Goal: Task Accomplishment & Management: Use online tool/utility

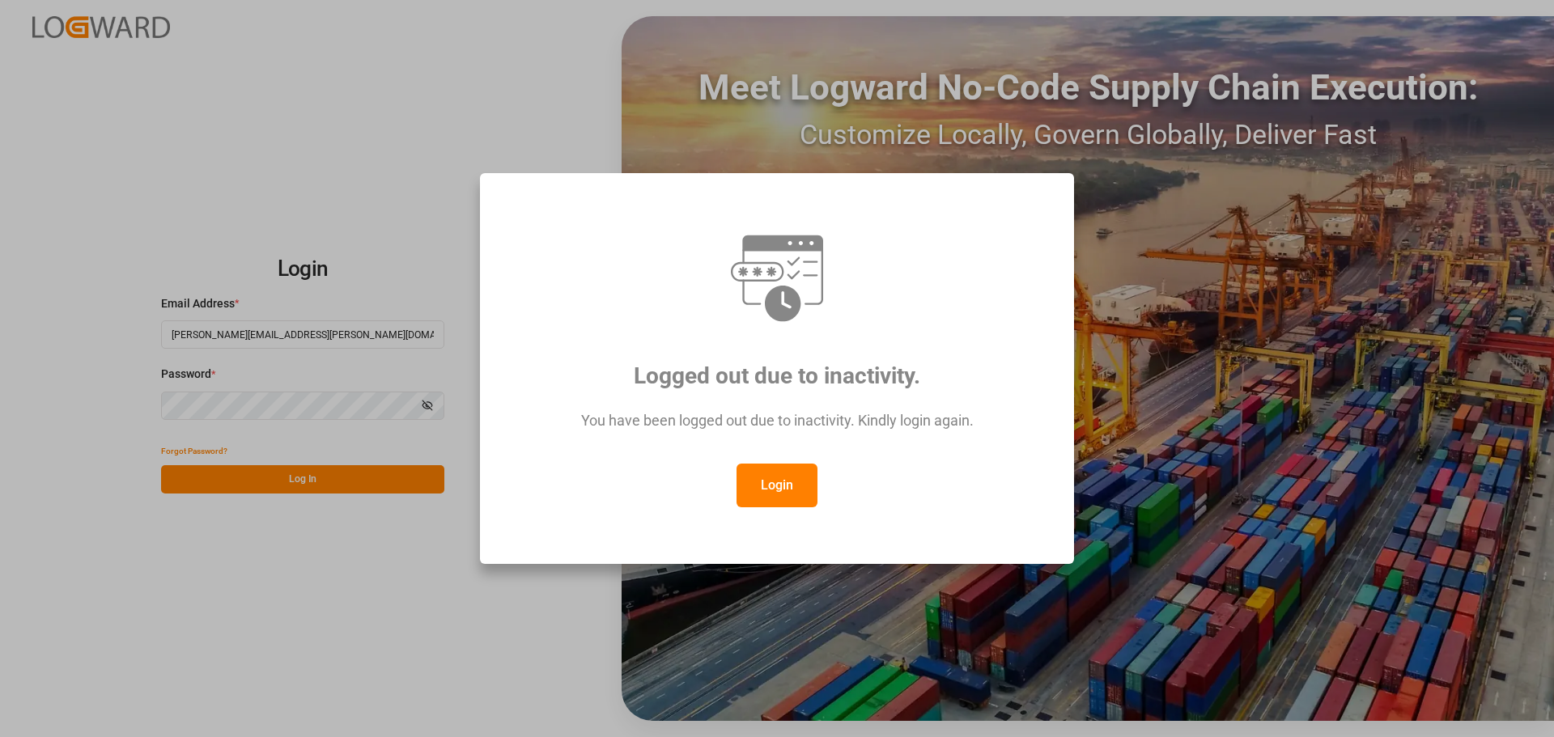
click at [769, 479] on button "Login" at bounding box center [777, 486] width 81 height 44
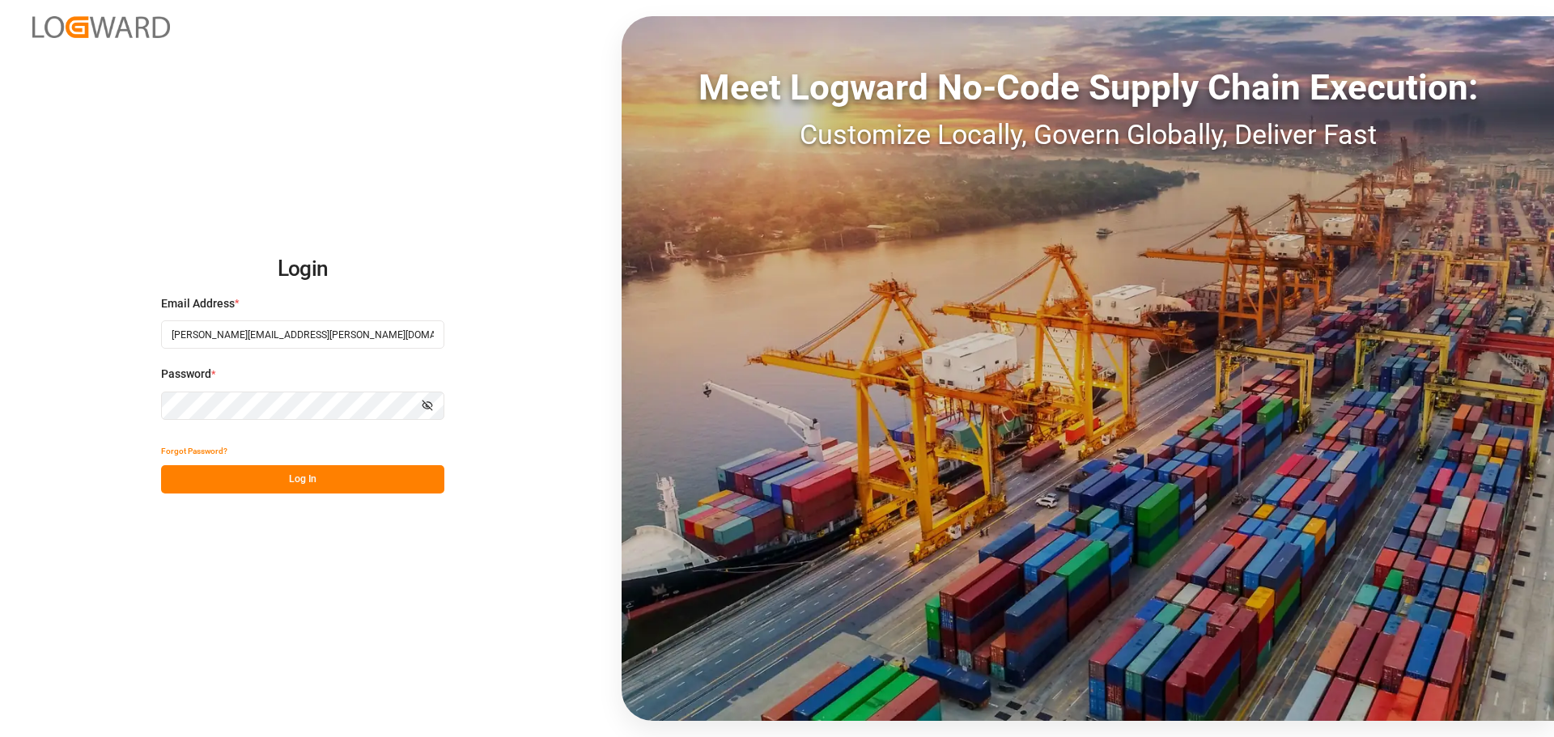
click at [420, 484] on button "Log In" at bounding box center [302, 479] width 283 height 28
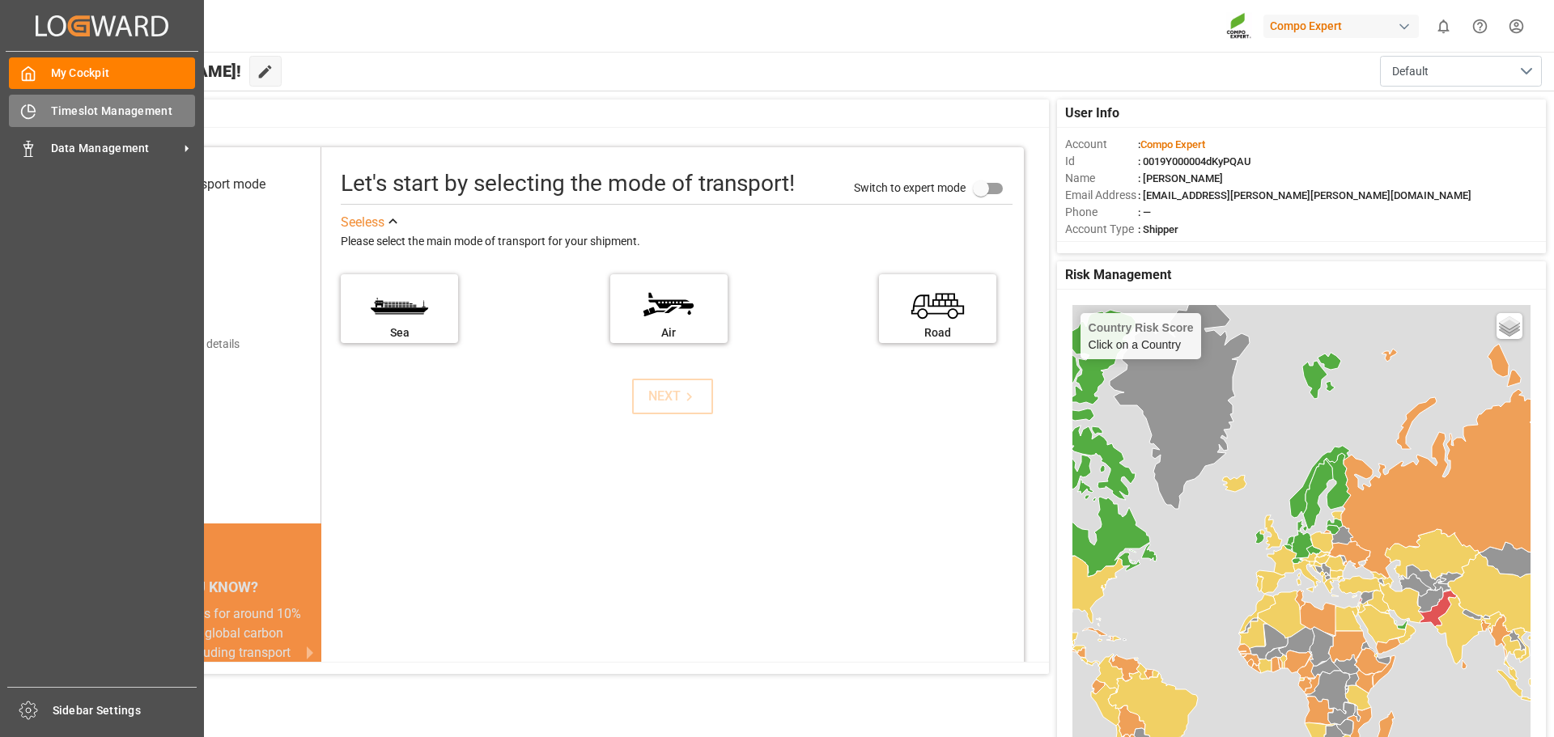
click at [44, 117] on div "Timeslot Management Timeslot Management" at bounding box center [102, 111] width 186 height 32
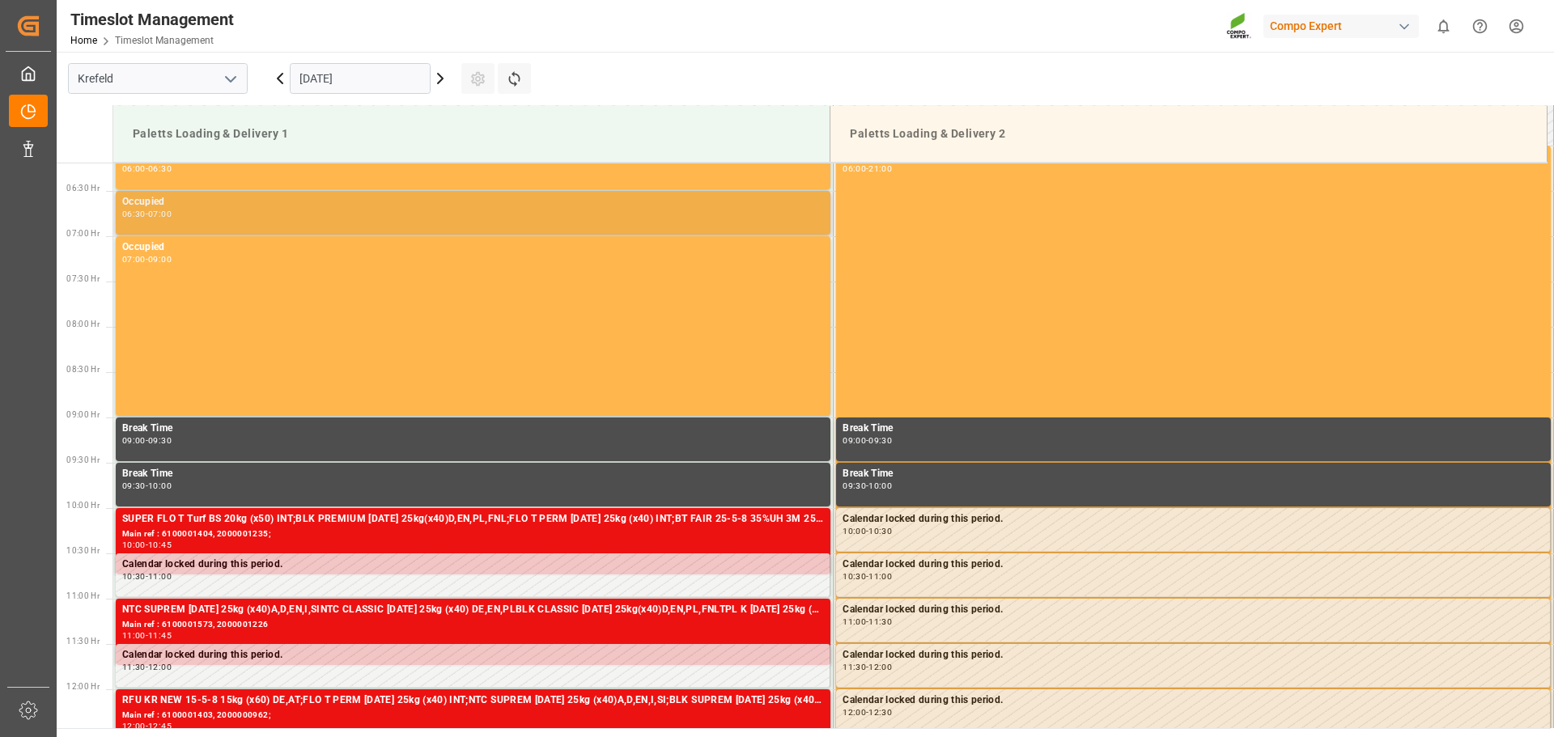
scroll to position [563, 0]
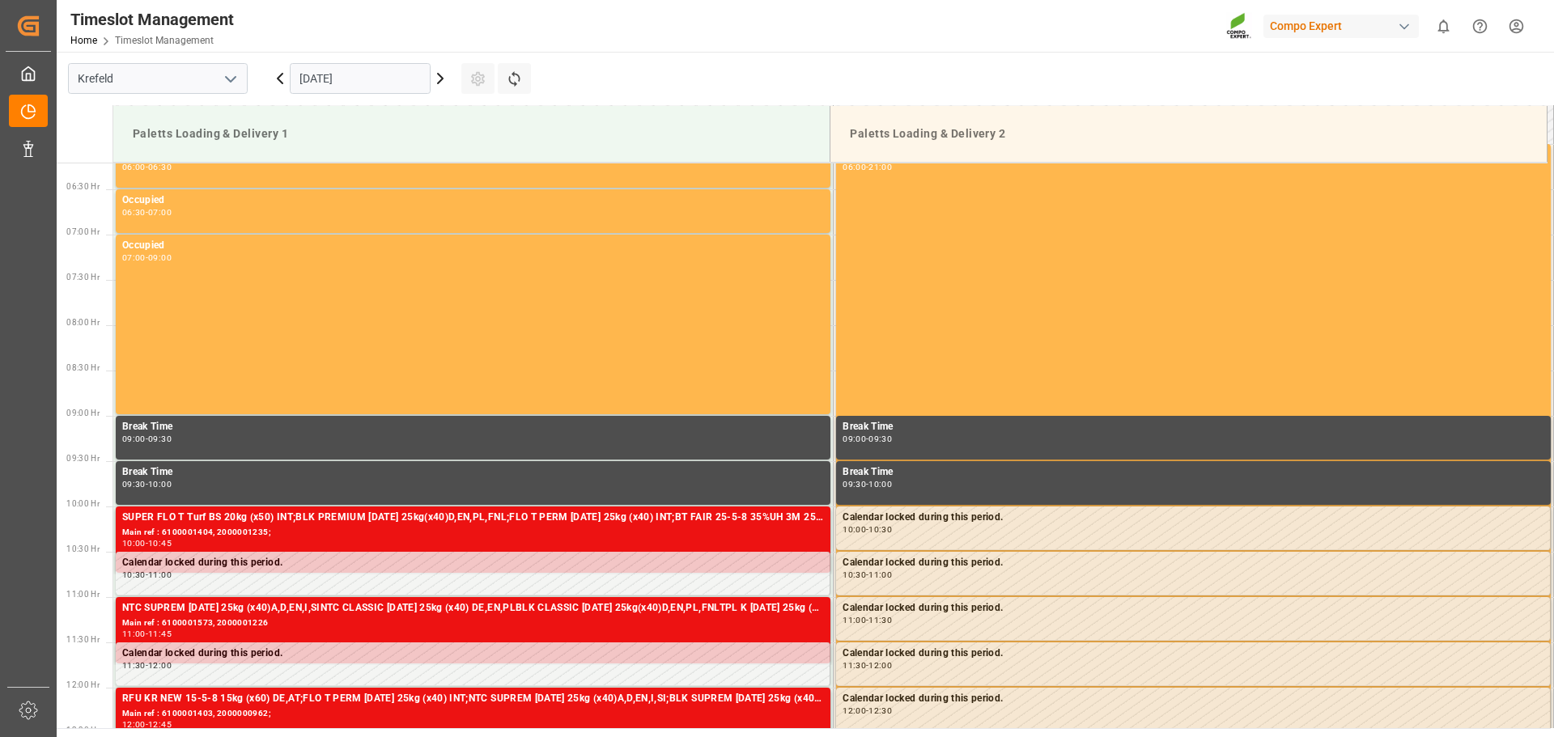
click at [442, 87] on icon at bounding box center [440, 78] width 19 height 19
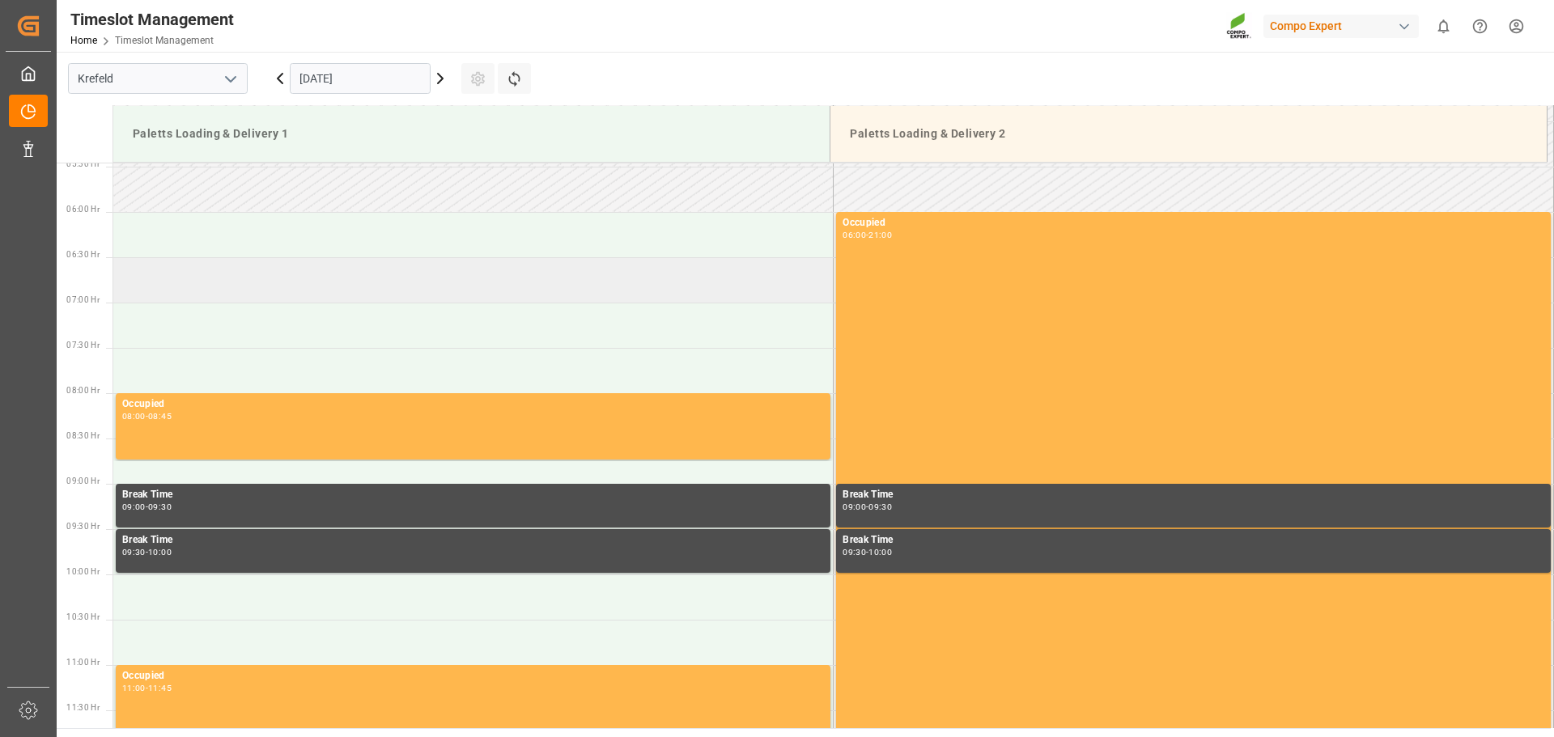
scroll to position [401, 0]
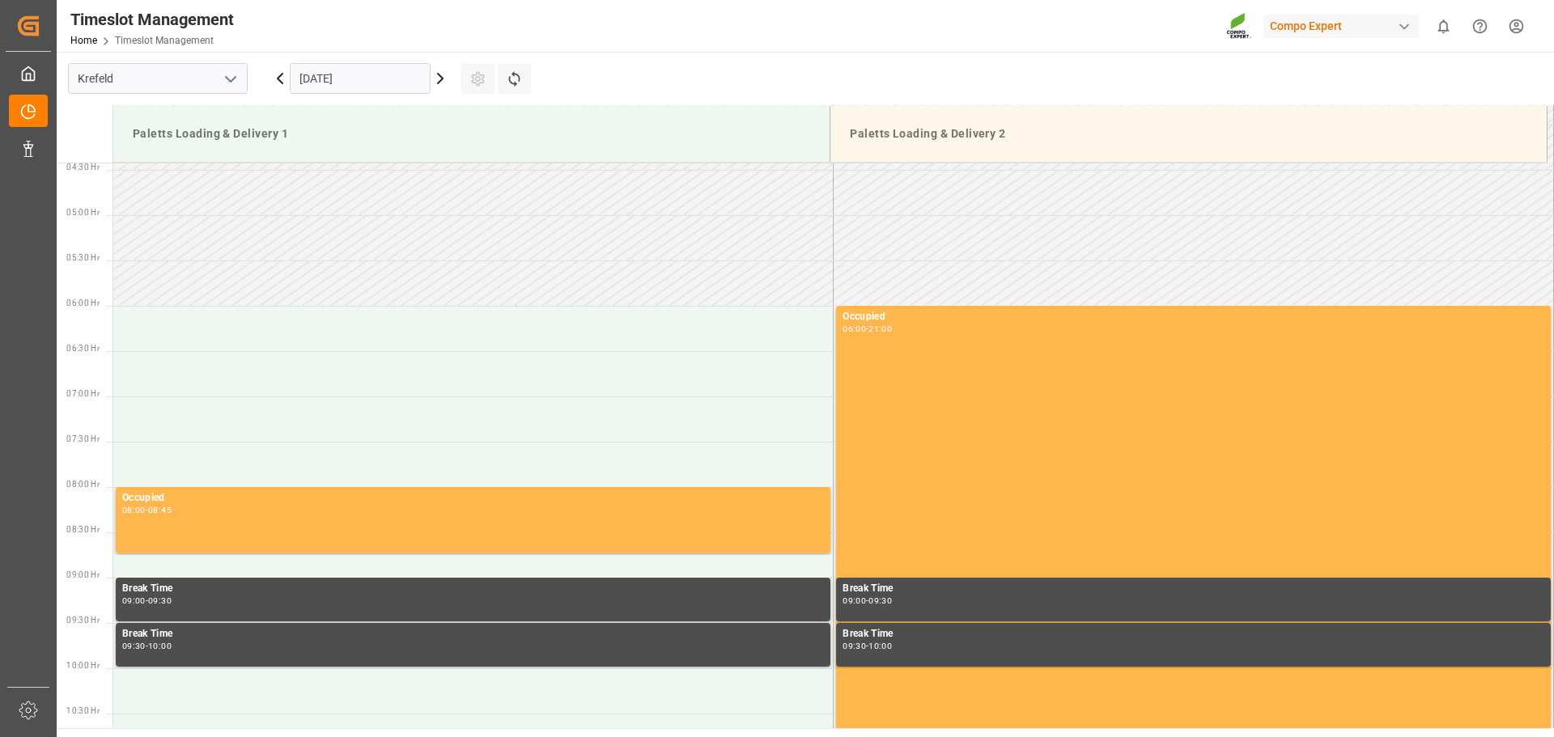
click at [277, 79] on icon at bounding box center [279, 78] width 19 height 19
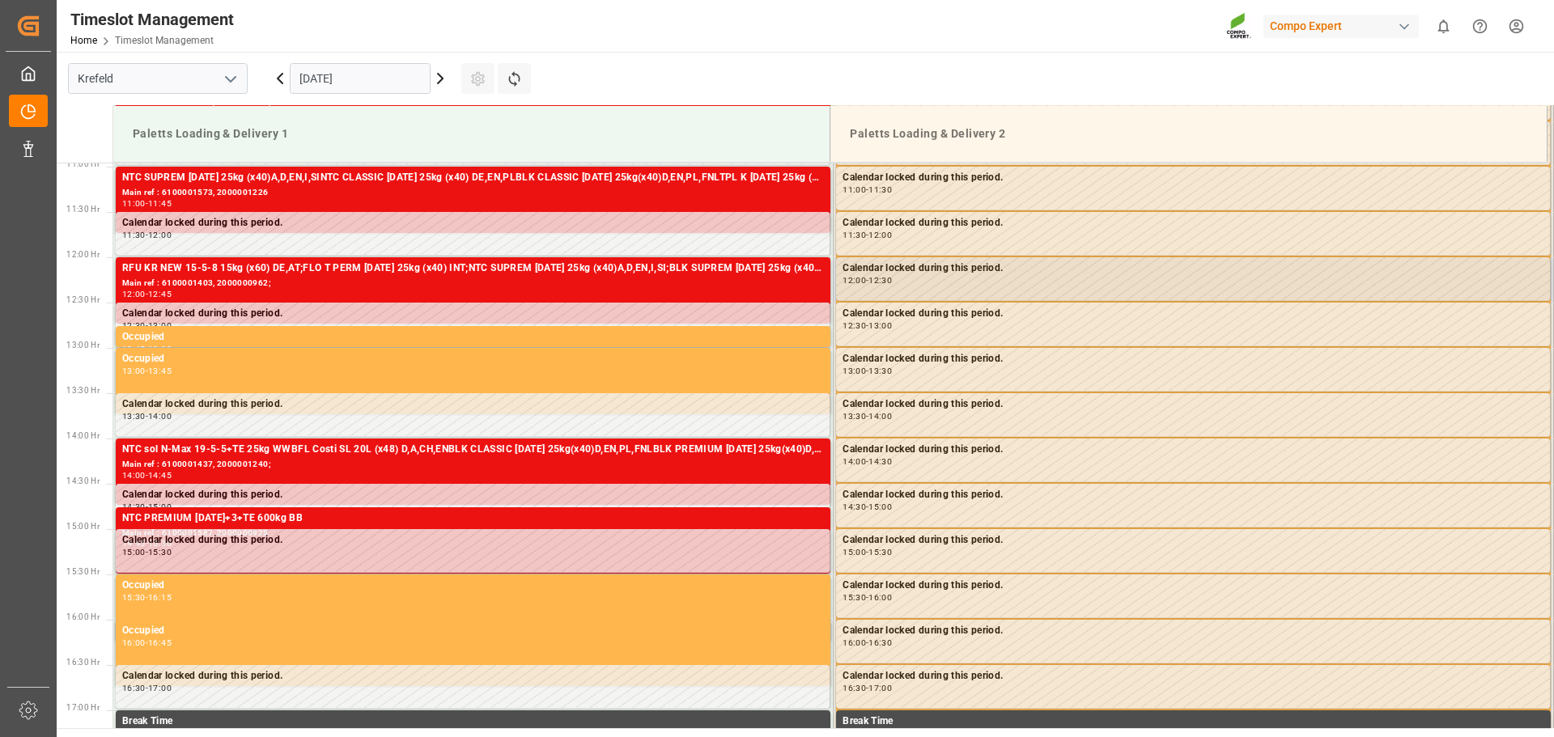
scroll to position [1048, 0]
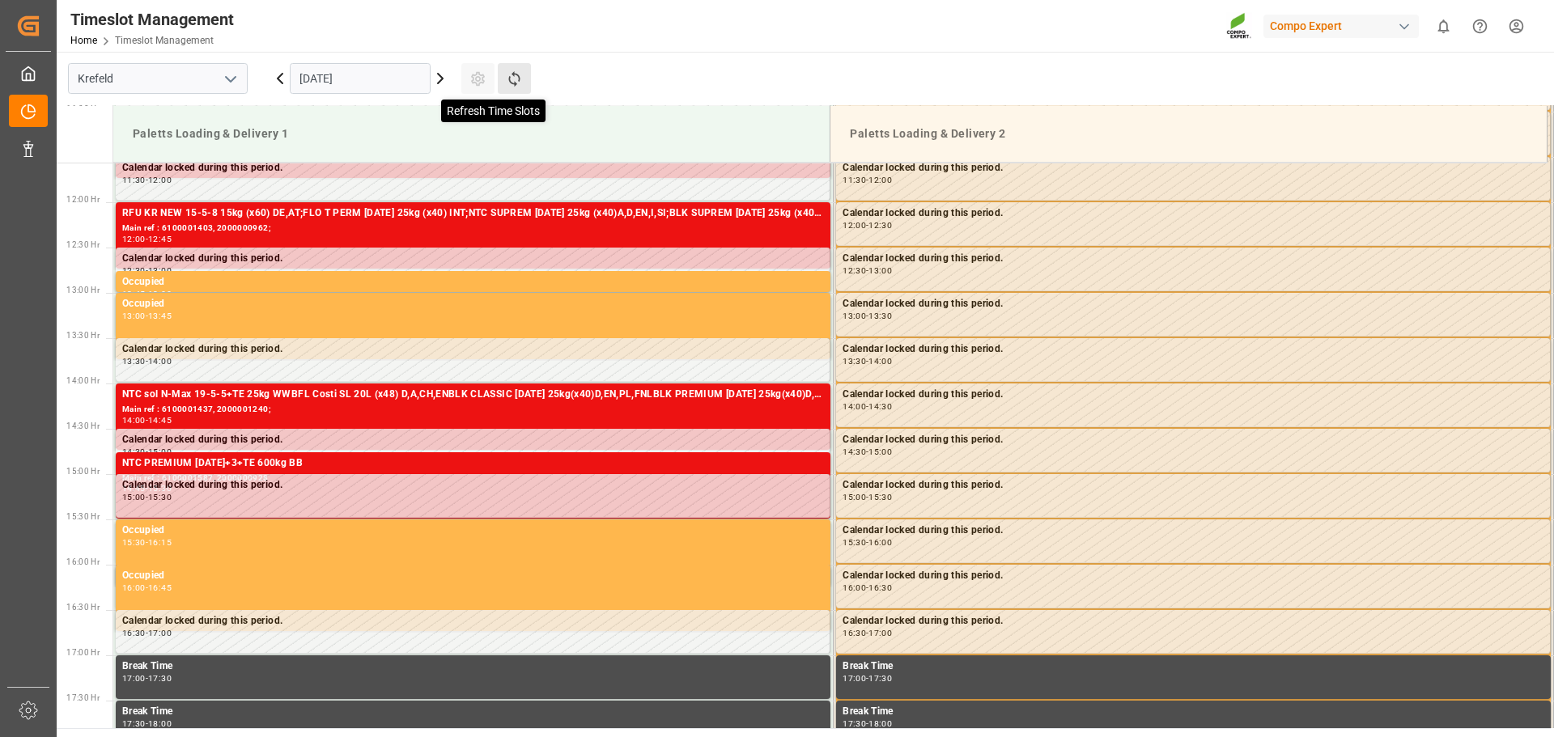
click at [517, 83] on icon at bounding box center [514, 78] width 17 height 17
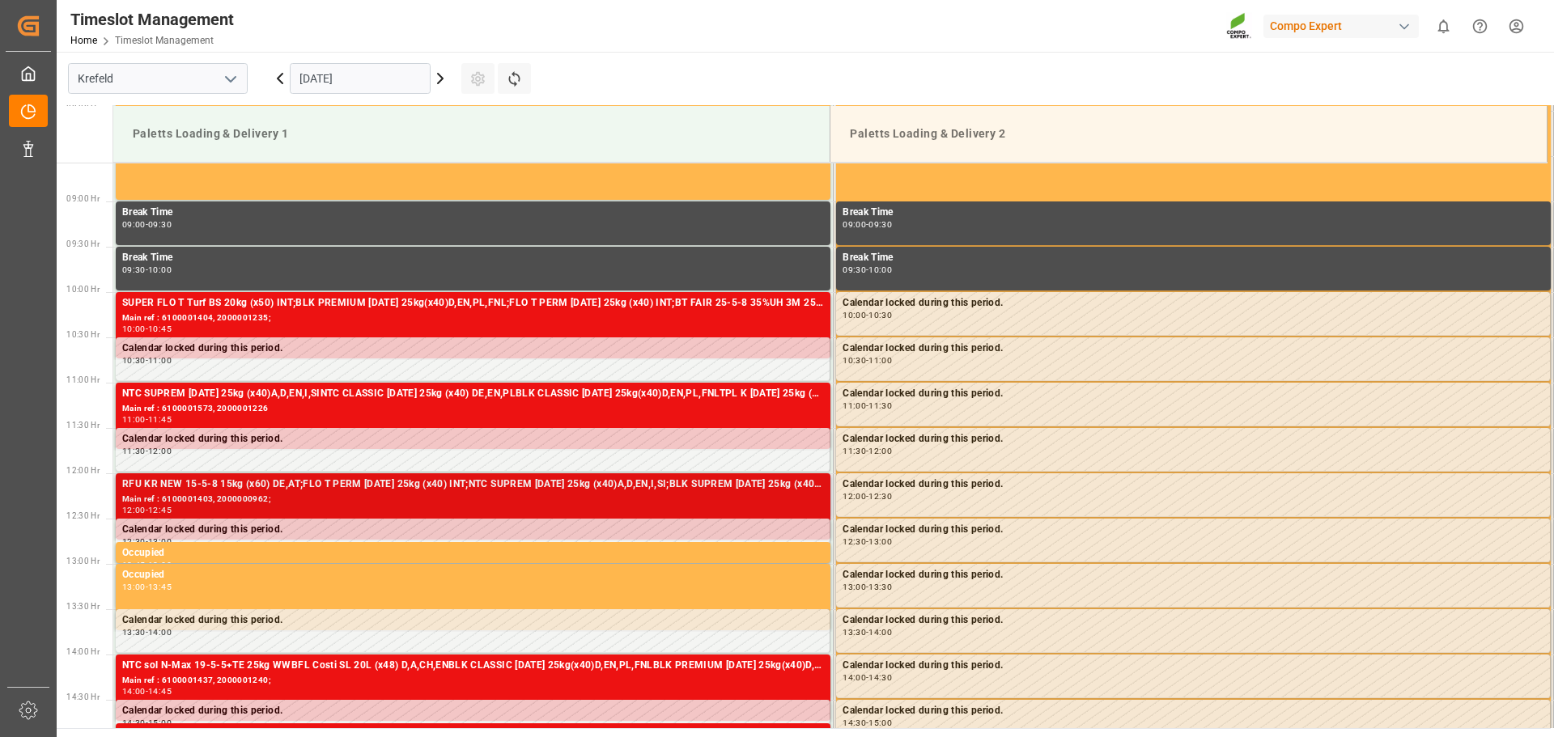
scroll to position [734, 0]
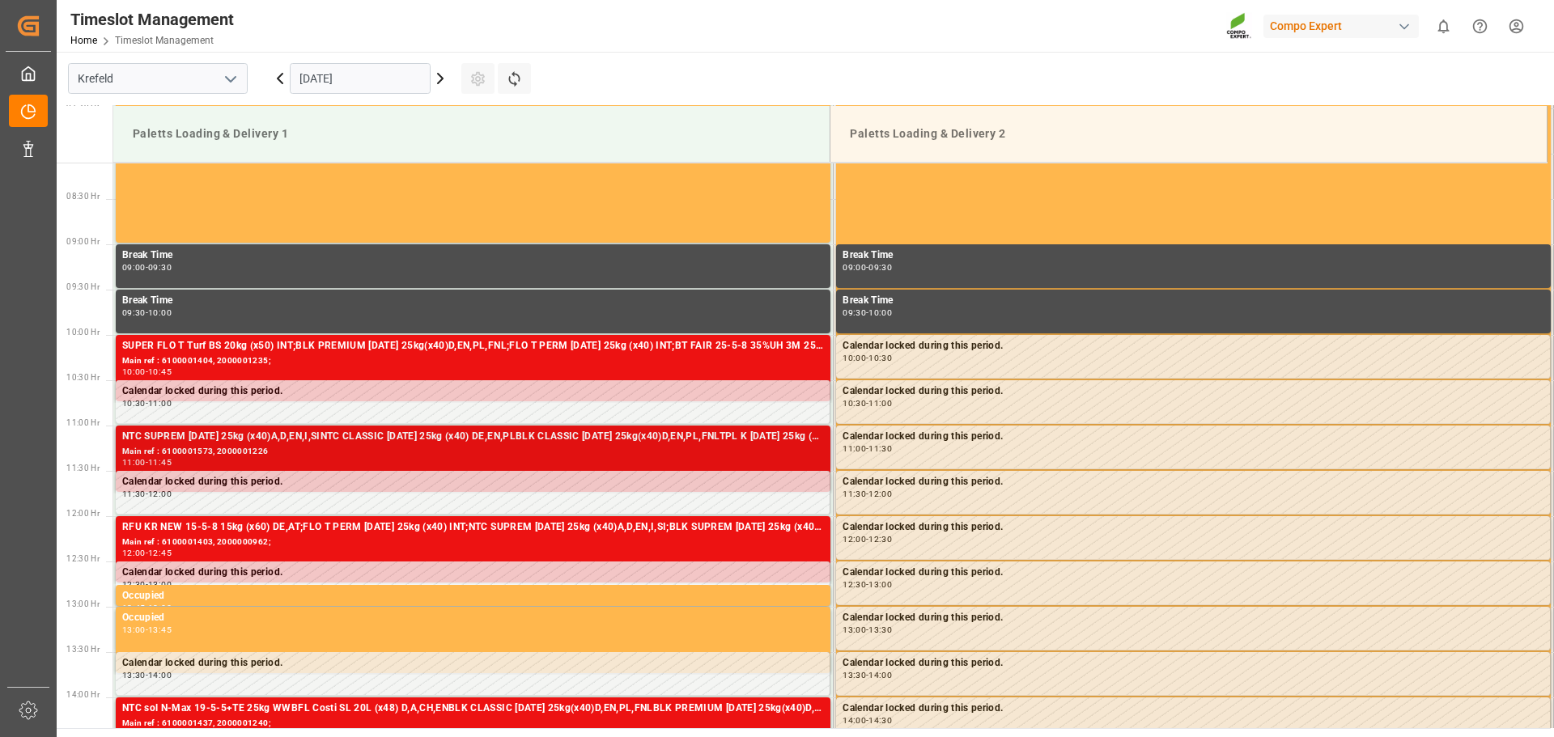
click at [275, 457] on div "Main ref : 6100001573, 2000001226" at bounding box center [473, 452] width 702 height 14
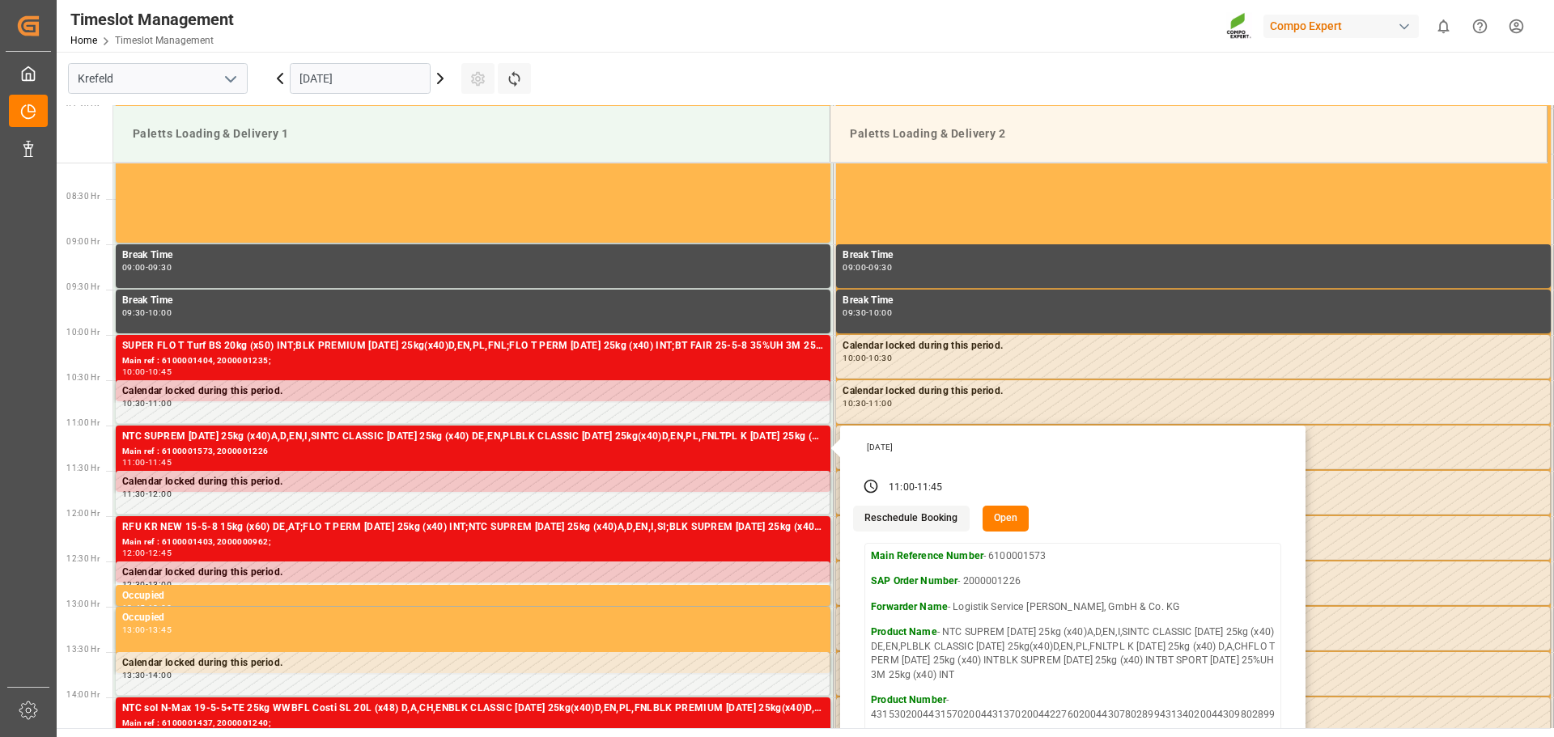
click at [869, 68] on main "Krefeld 03.09.2025 Settings Refresh Time Slots Paletts Loading & Delivery 1 Pal…" at bounding box center [804, 390] width 1494 height 677
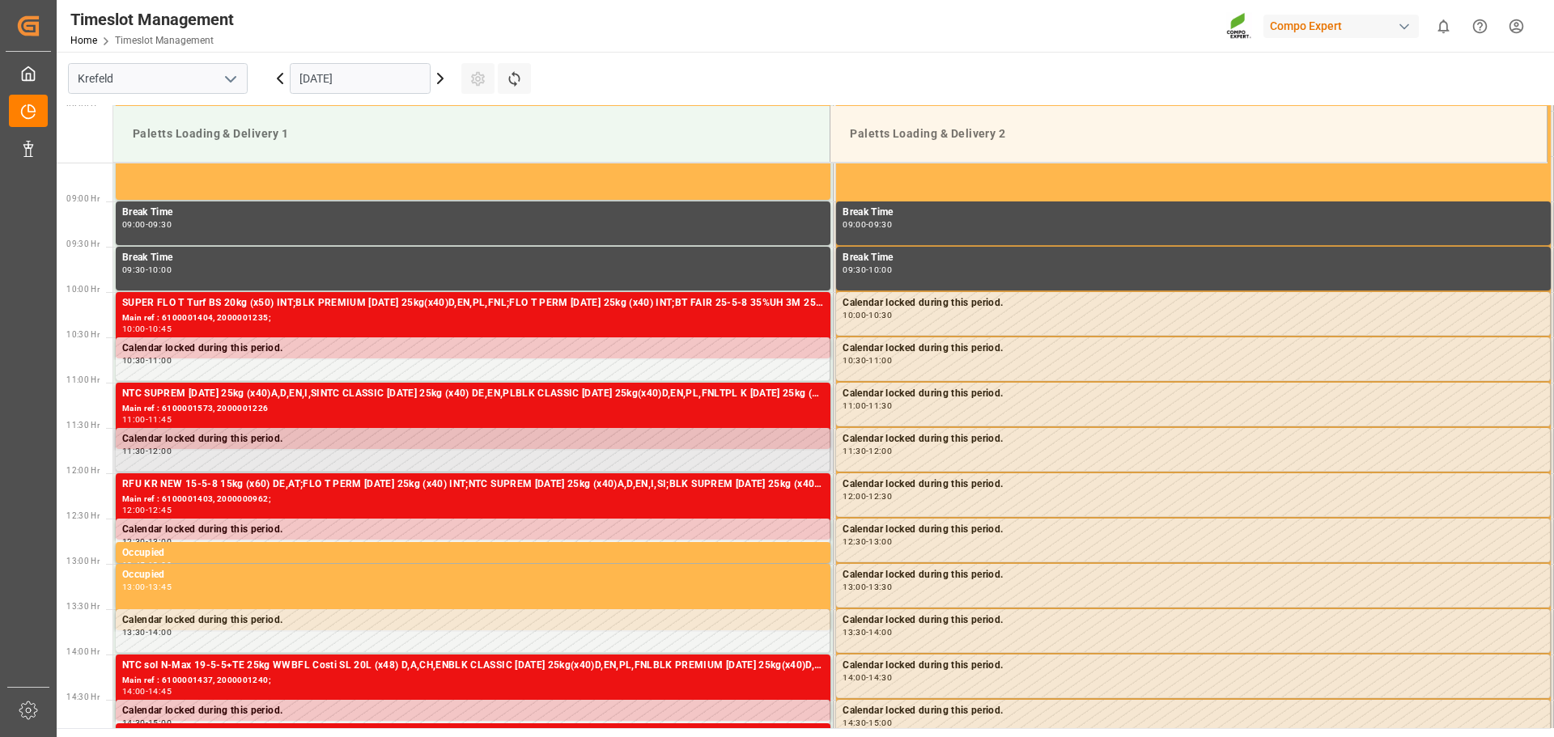
scroll to position [815, 0]
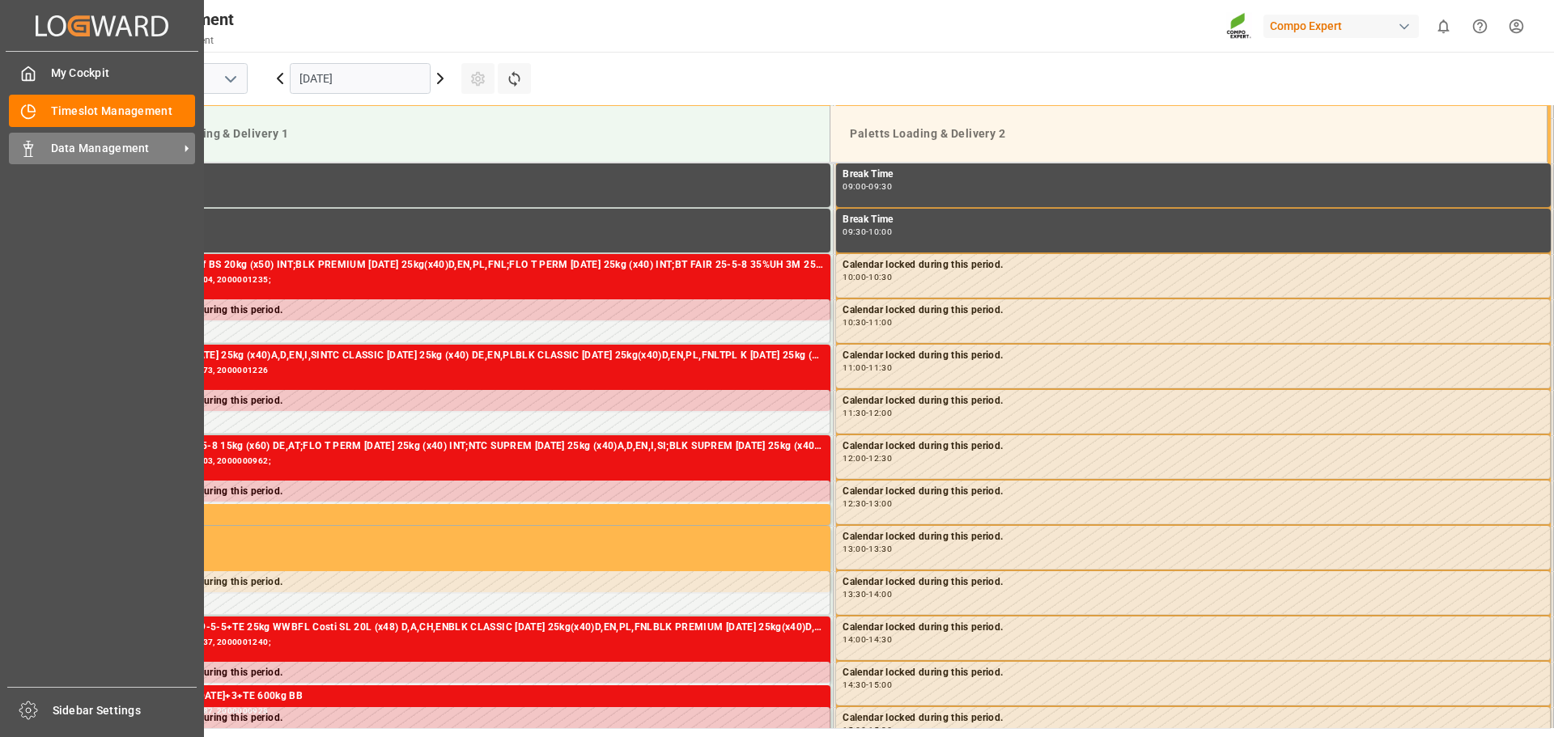
click at [19, 150] on div at bounding box center [23, 148] width 28 height 17
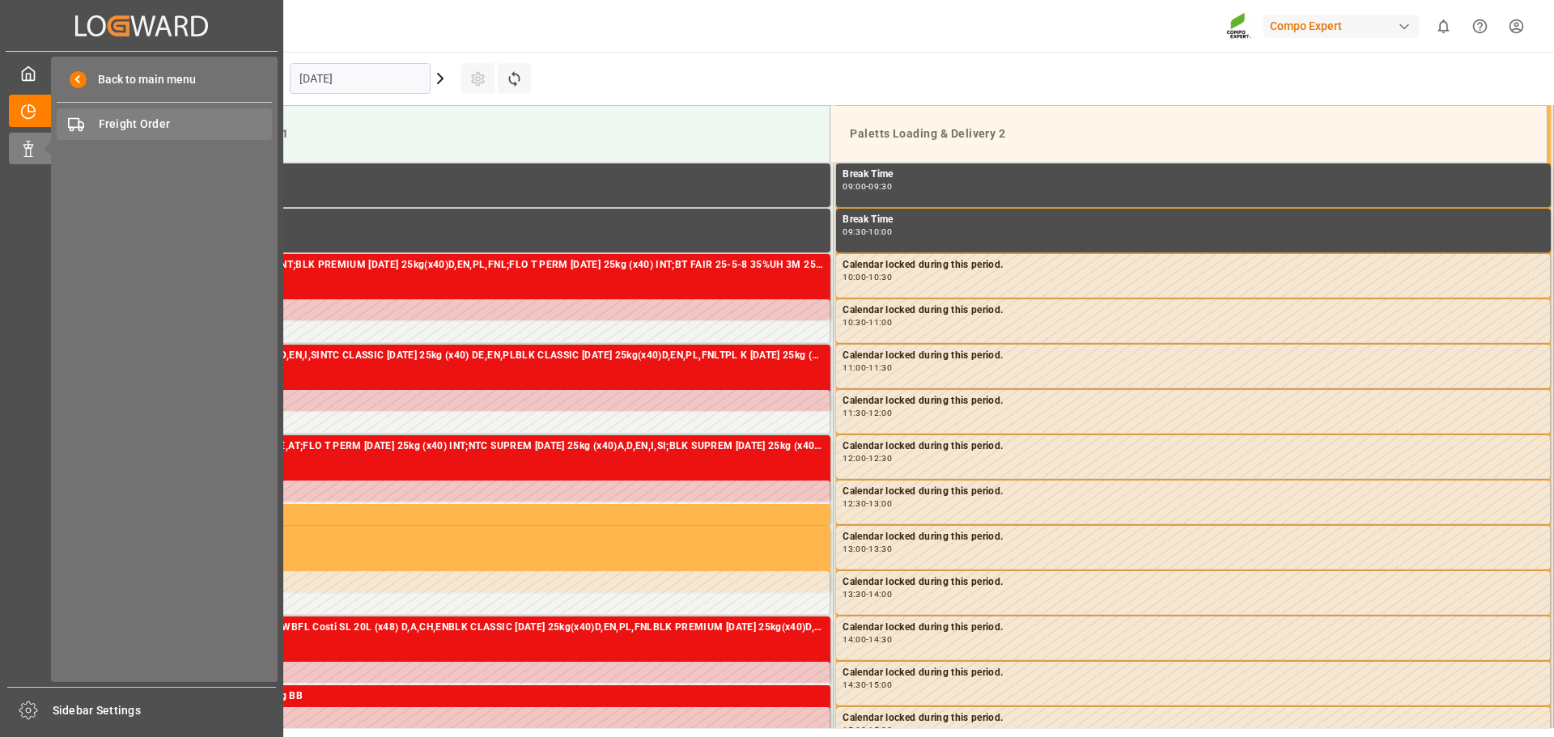
click at [154, 132] on span "Freight Order" at bounding box center [186, 124] width 174 height 17
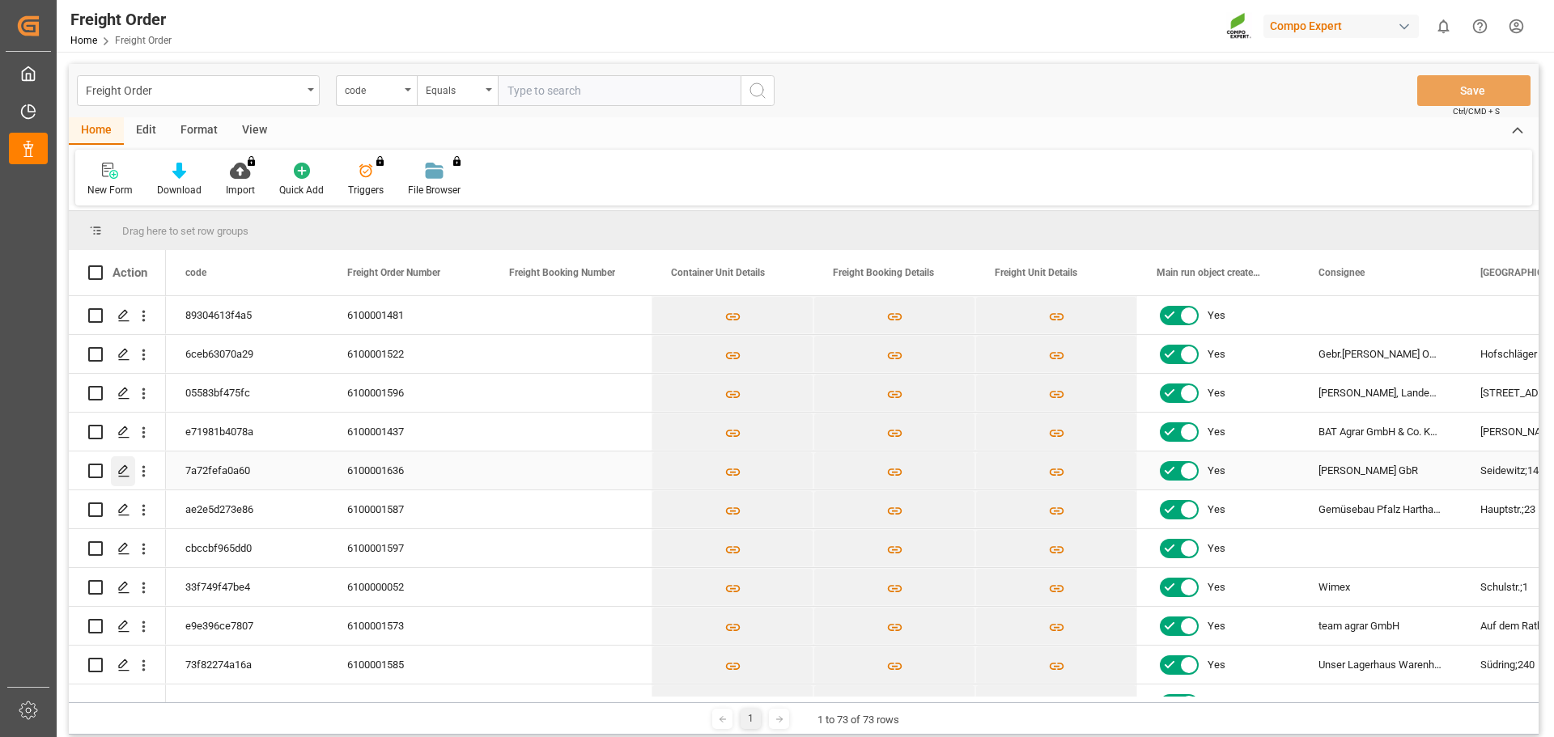
click at [114, 476] on div "Press SPACE to select this row." at bounding box center [123, 472] width 24 height 30
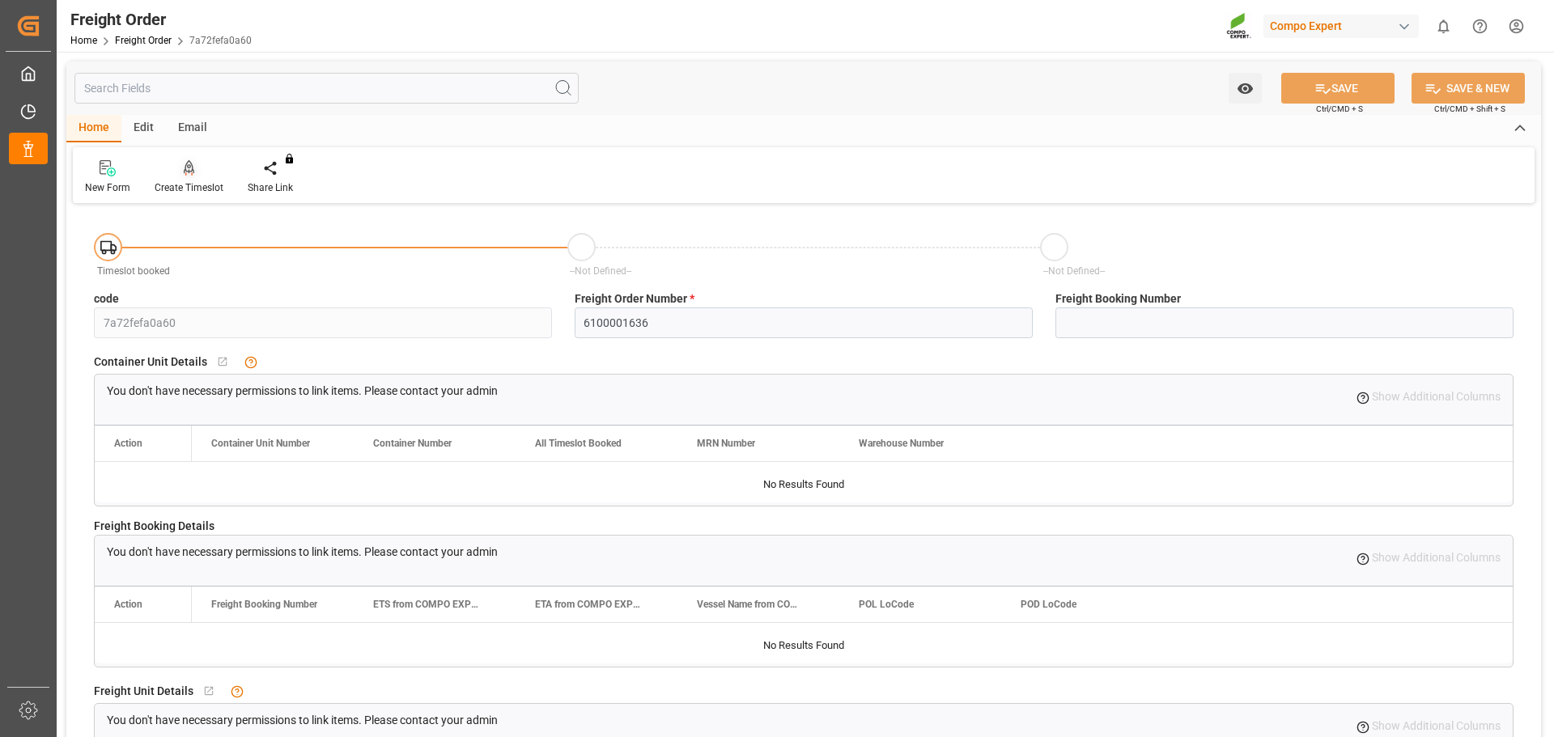
click at [171, 187] on div "Create Timeslot" at bounding box center [189, 188] width 69 height 15
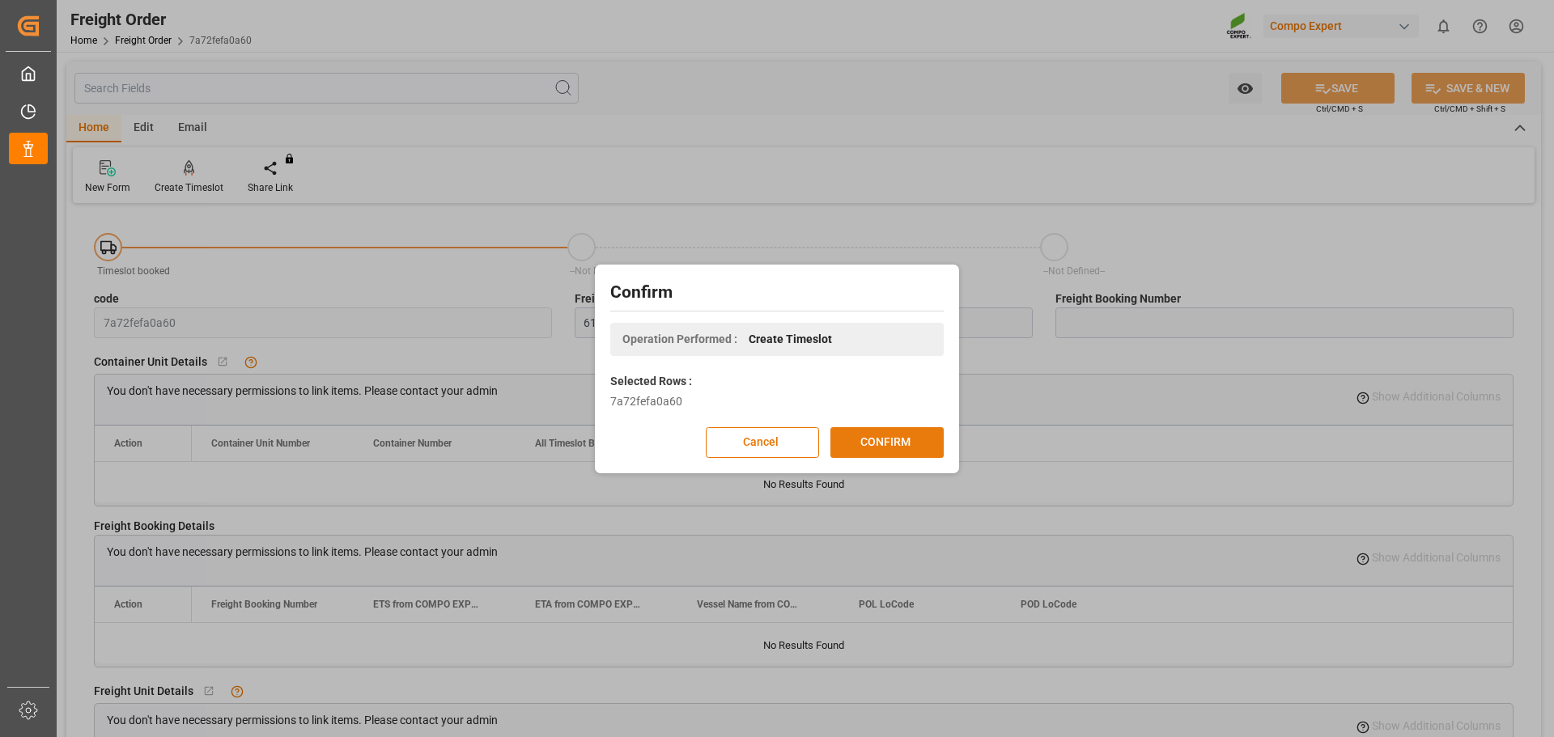
click at [882, 440] on button "CONFIRM" at bounding box center [887, 442] width 113 height 31
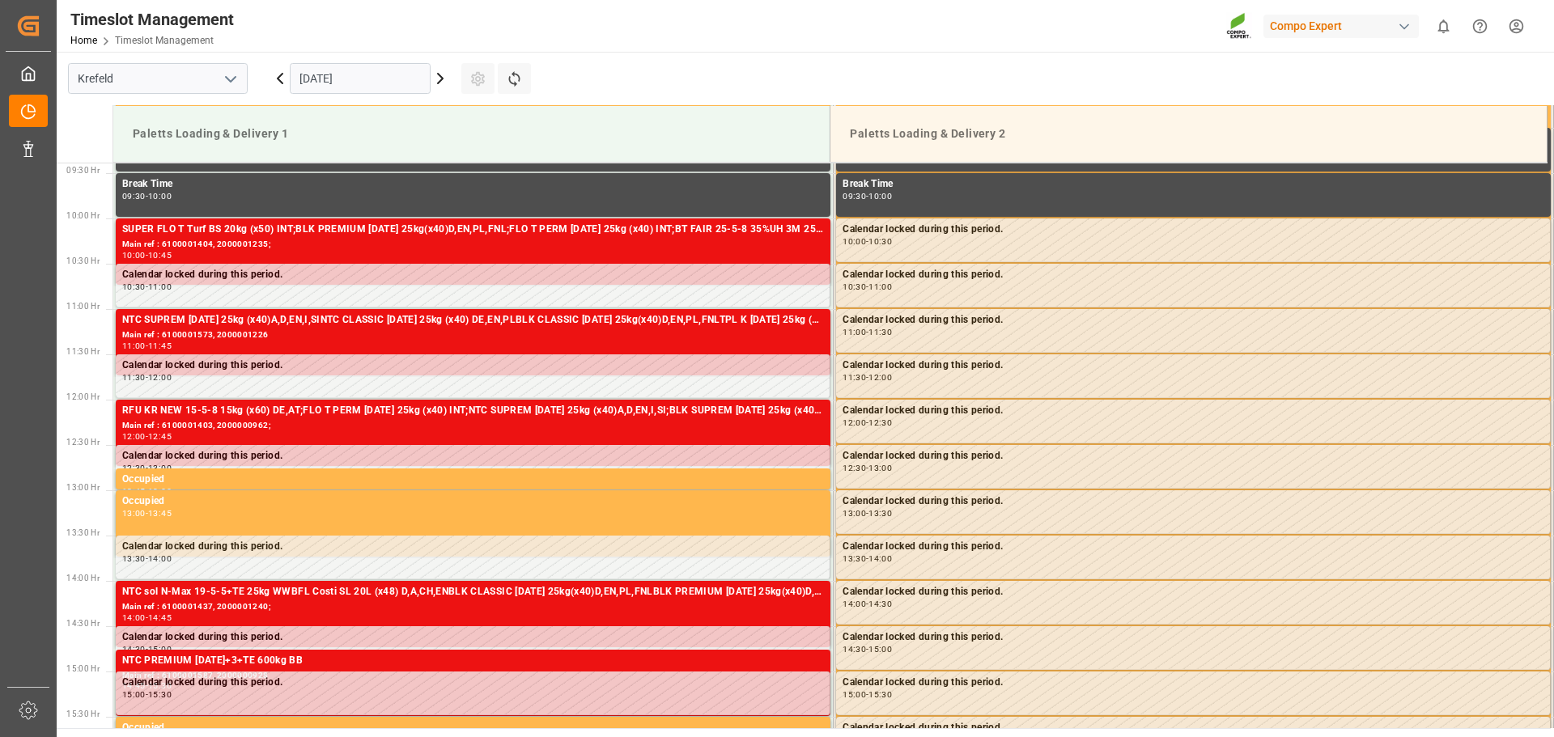
scroll to position [896, 0]
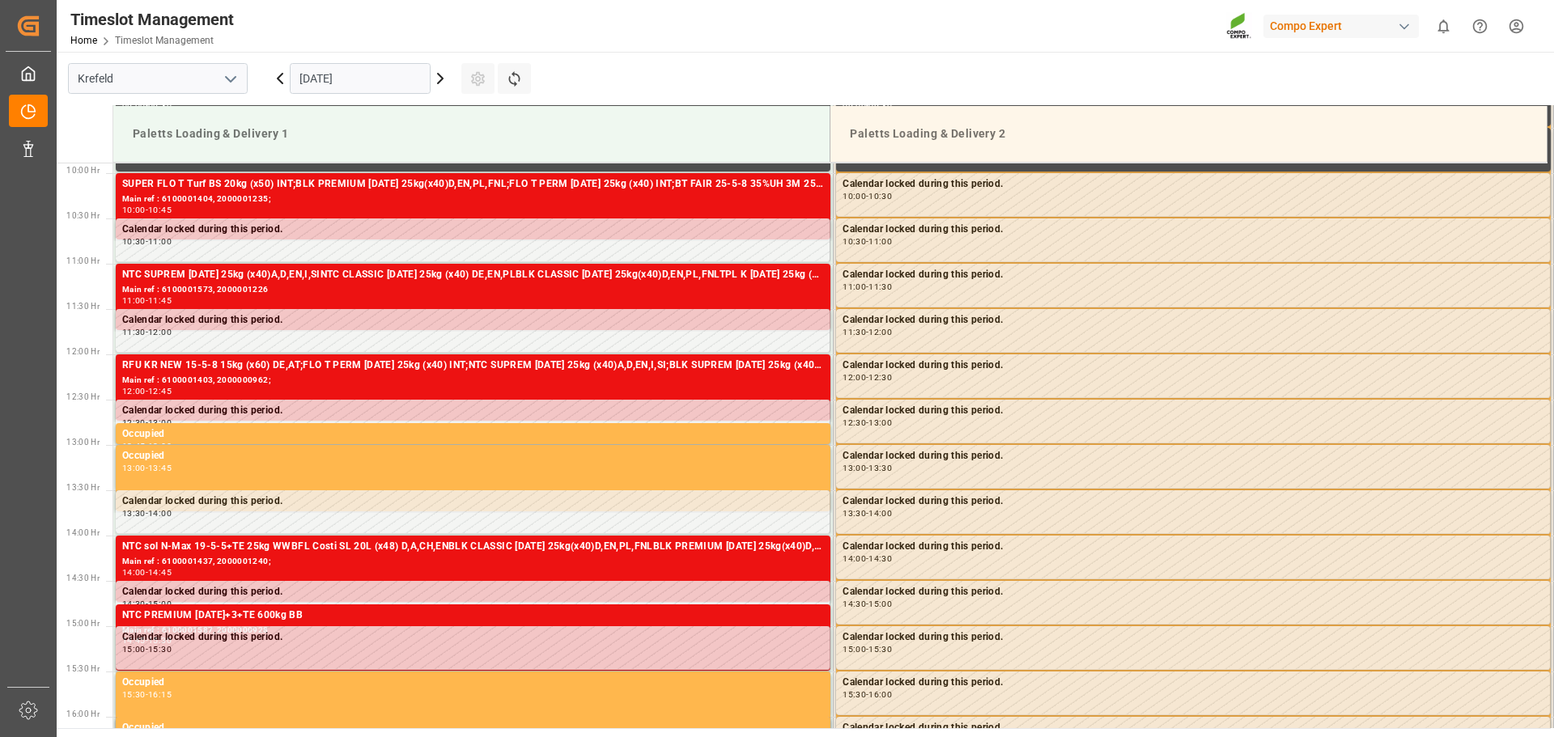
click at [442, 80] on icon at bounding box center [440, 79] width 5 height 10
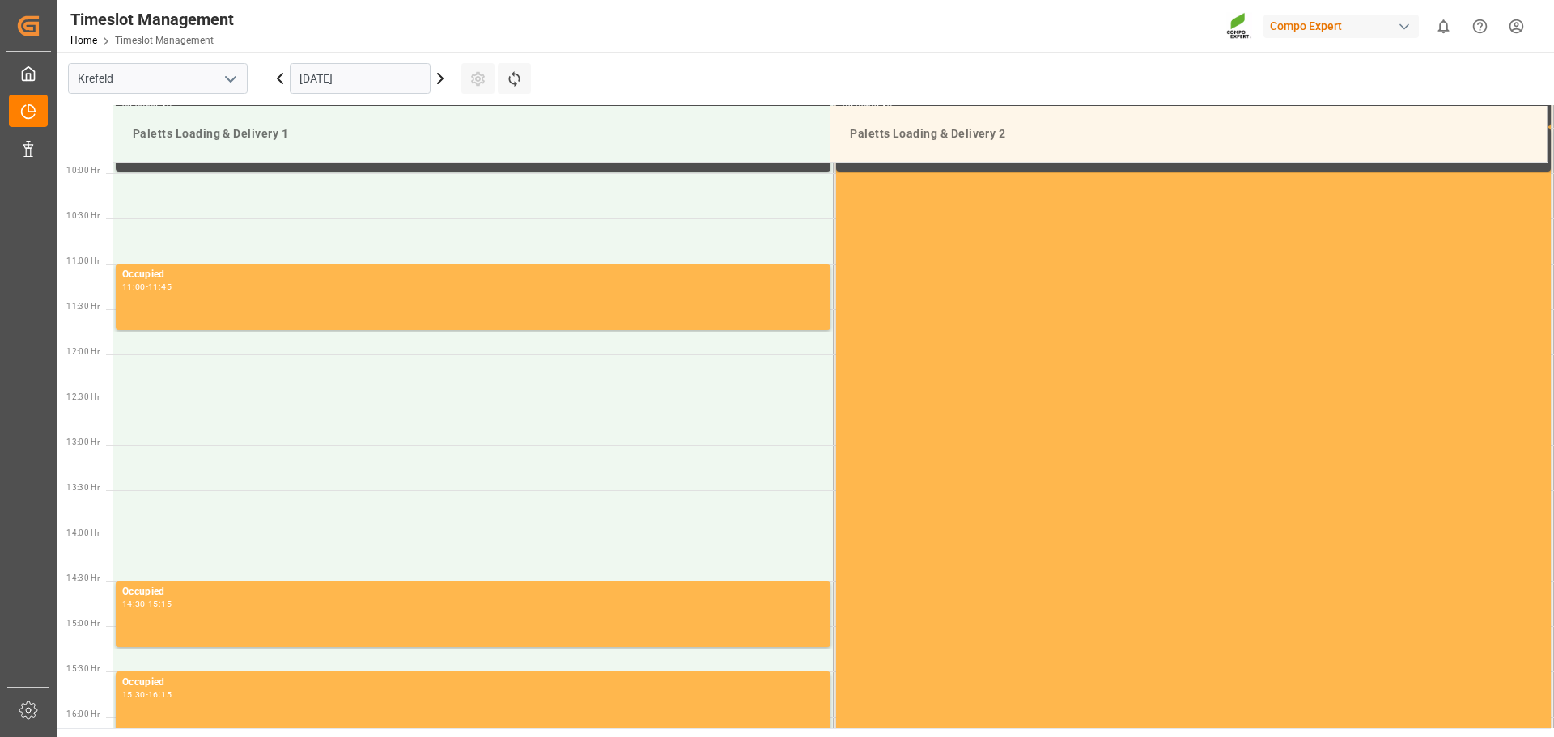
click at [442, 80] on icon at bounding box center [440, 79] width 5 height 10
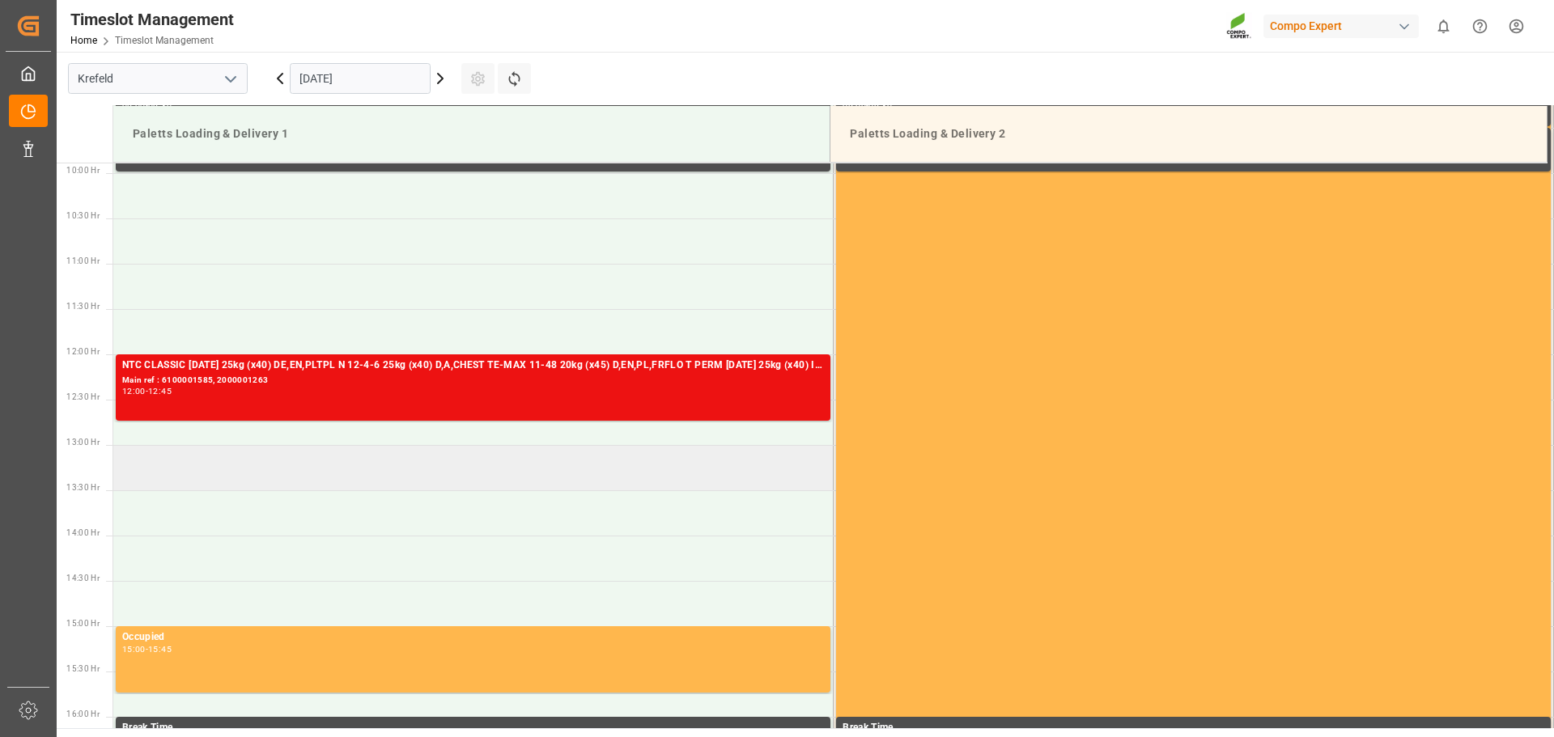
click at [304, 468] on td at bounding box center [473, 467] width 720 height 45
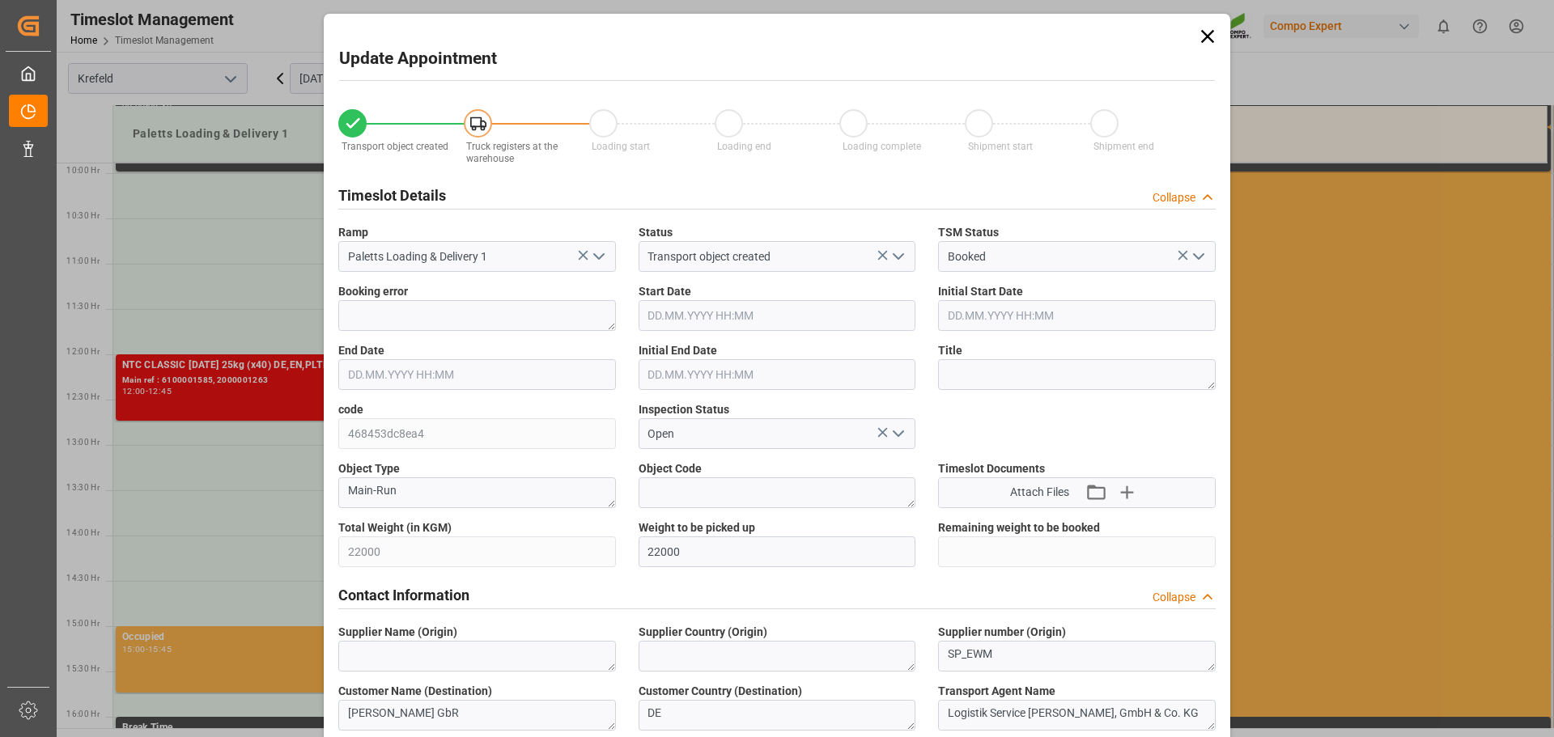
type input "[DATE] 13:00"
type input "[DATE] 13:30"
type input "[DATE] 14:58"
type input "[DATE] 08:48"
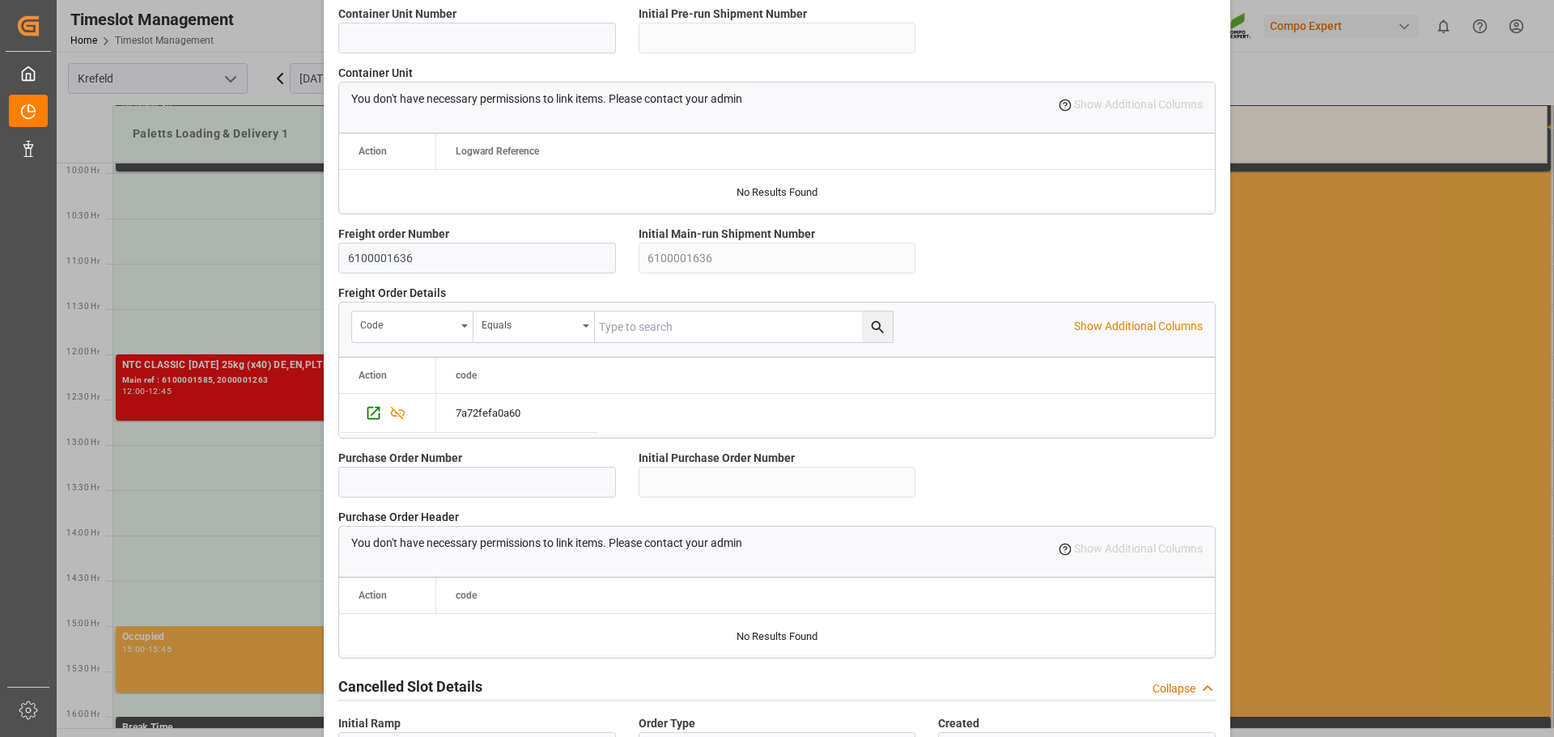
scroll to position [1393, 0]
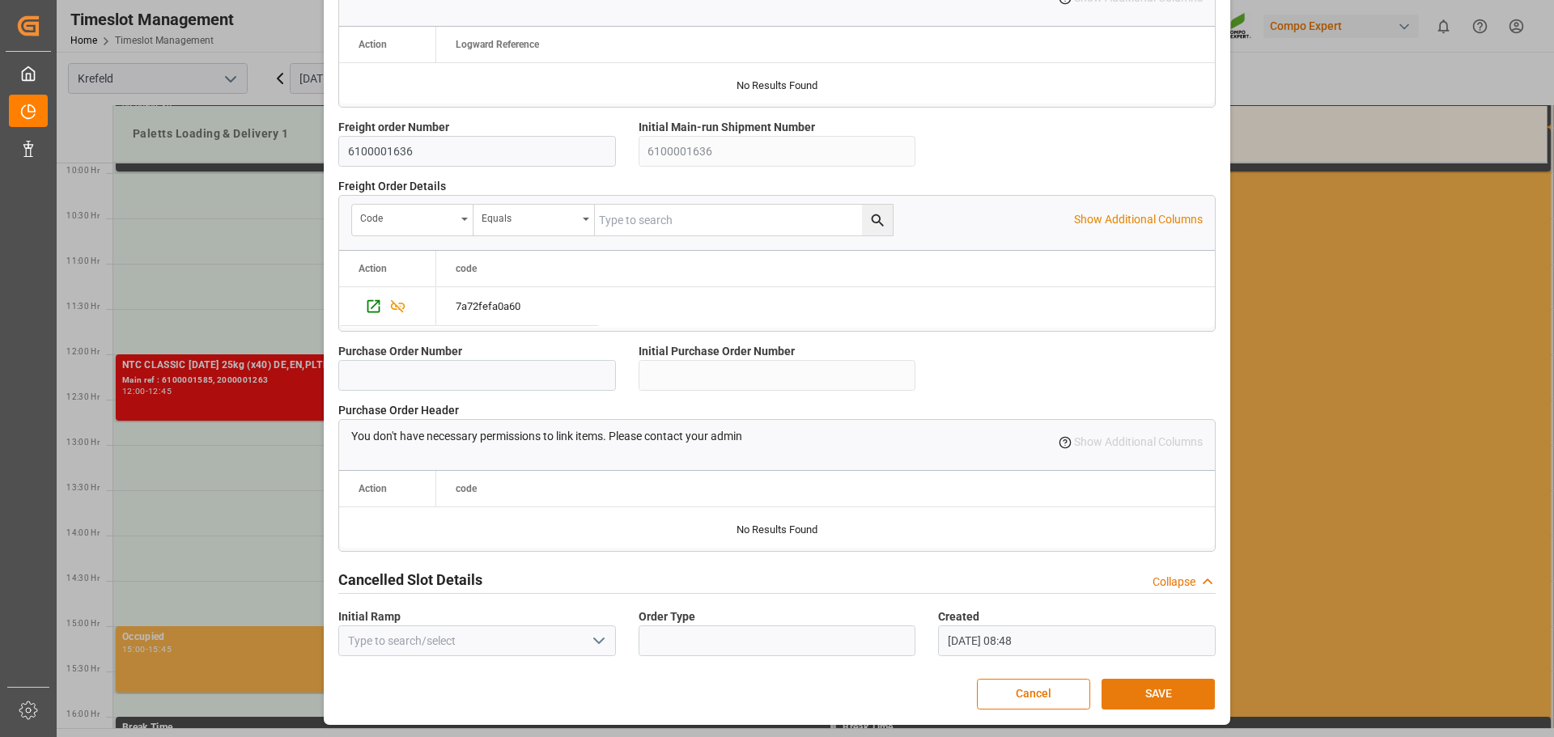
click at [1166, 686] on button "SAVE" at bounding box center [1158, 694] width 113 height 31
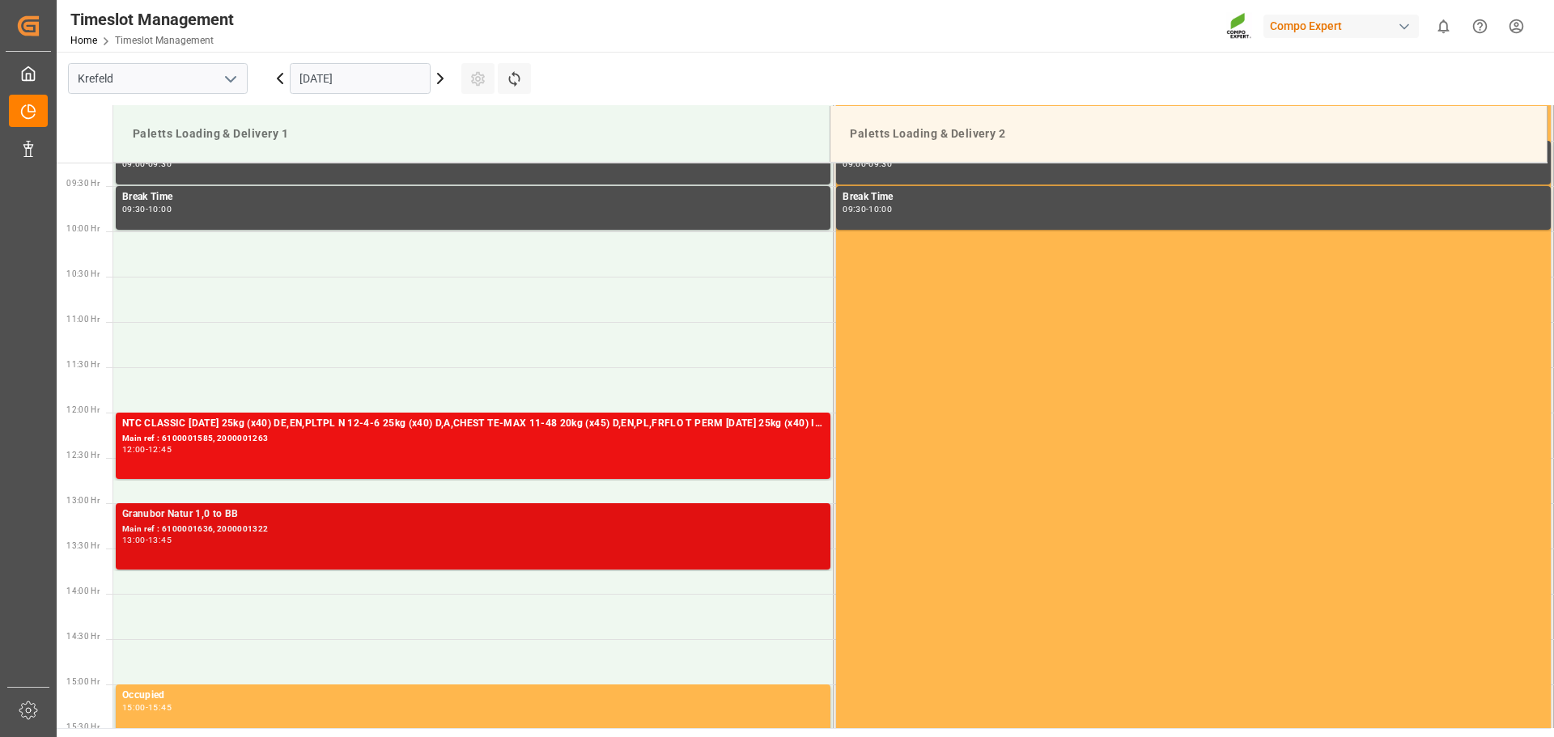
scroll to position [835, 0]
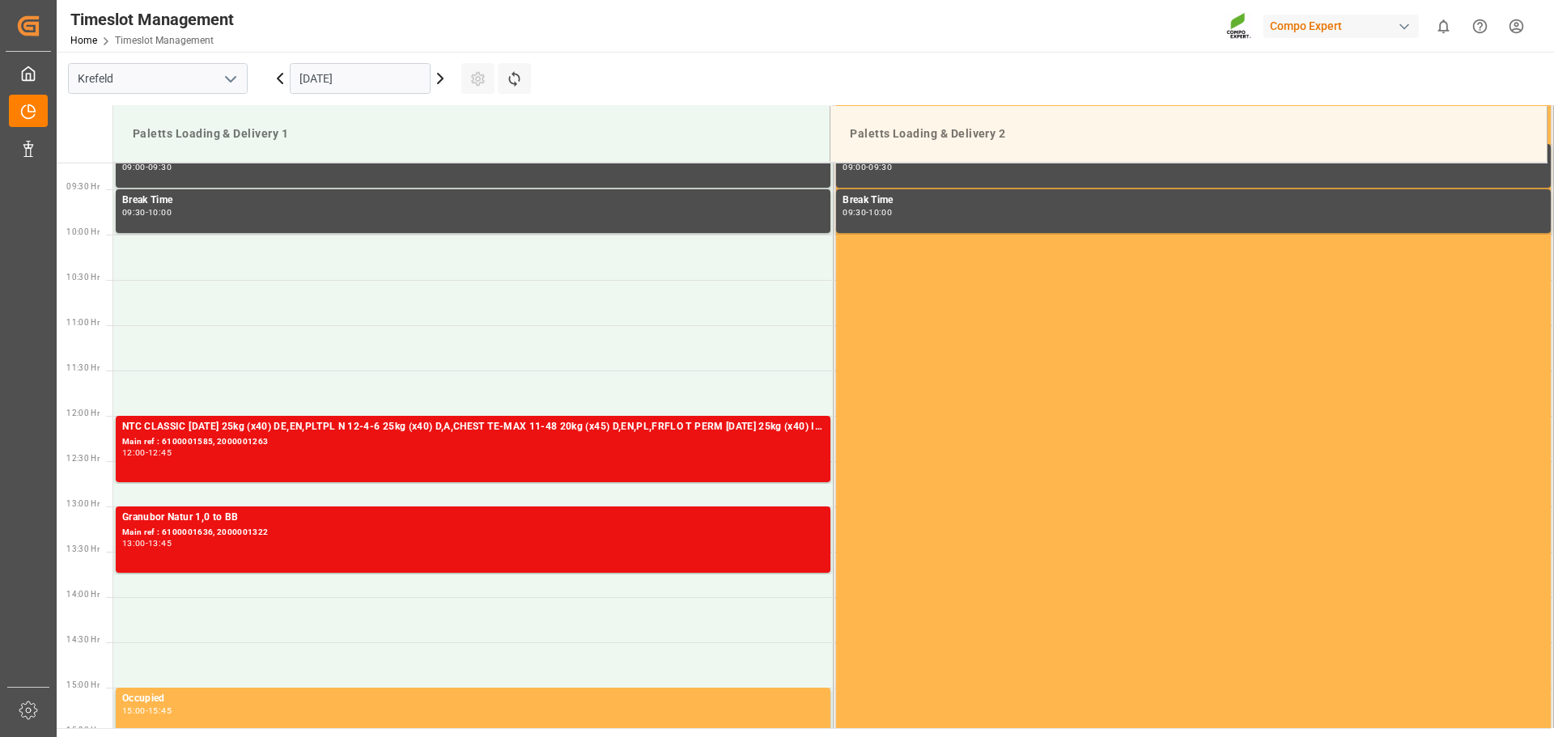
click at [283, 78] on icon at bounding box center [279, 78] width 19 height 19
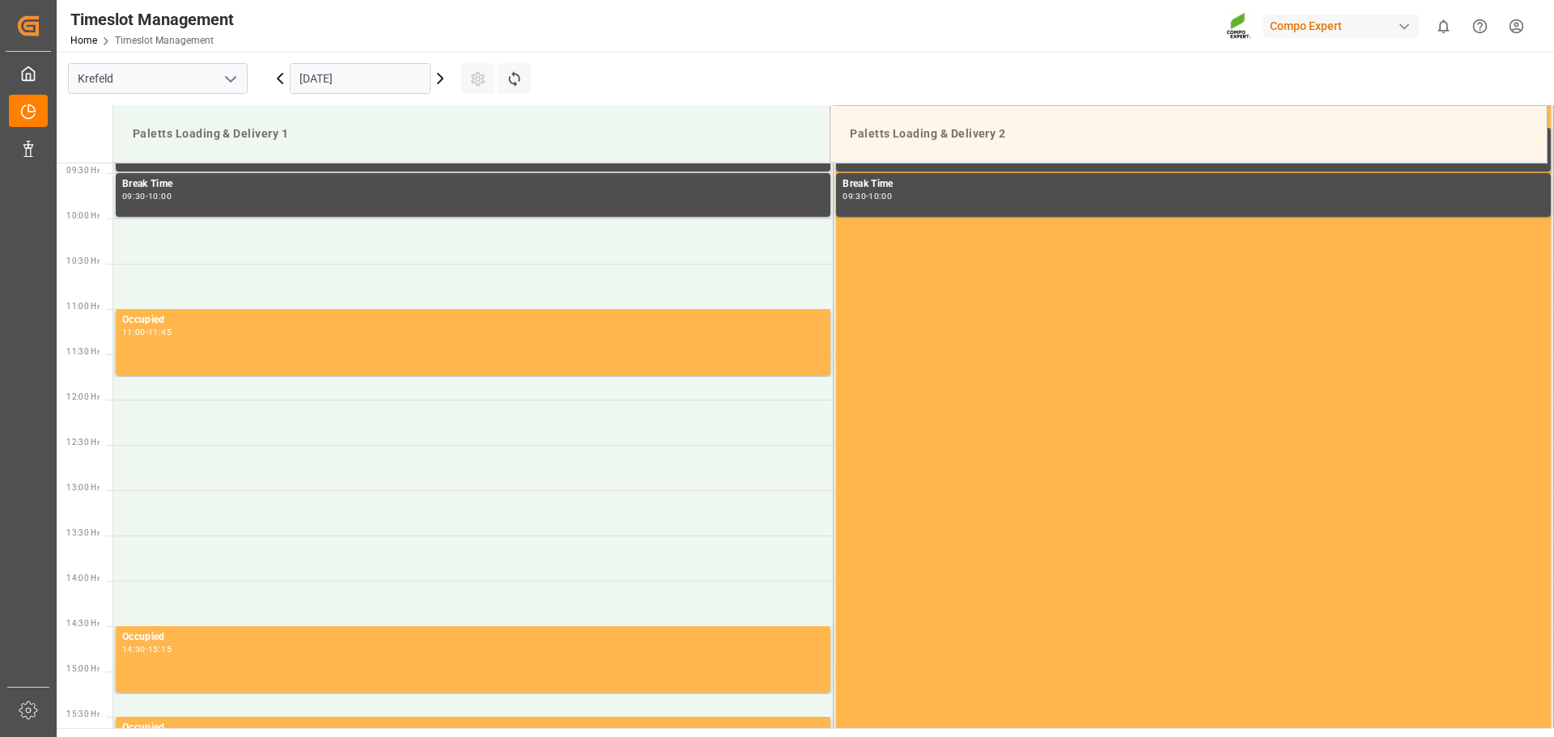
scroll to position [896, 0]
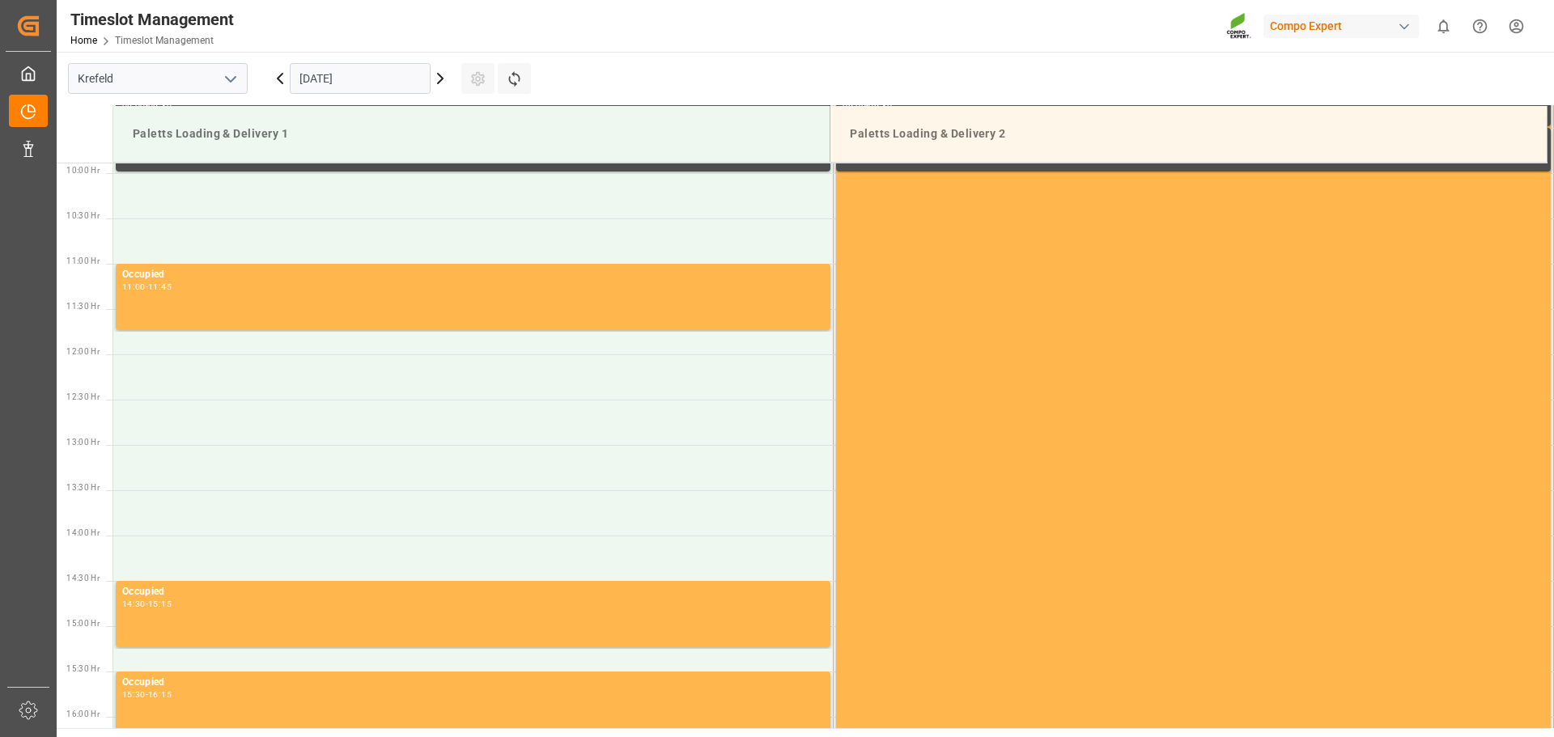
click at [278, 78] on icon at bounding box center [280, 79] width 5 height 10
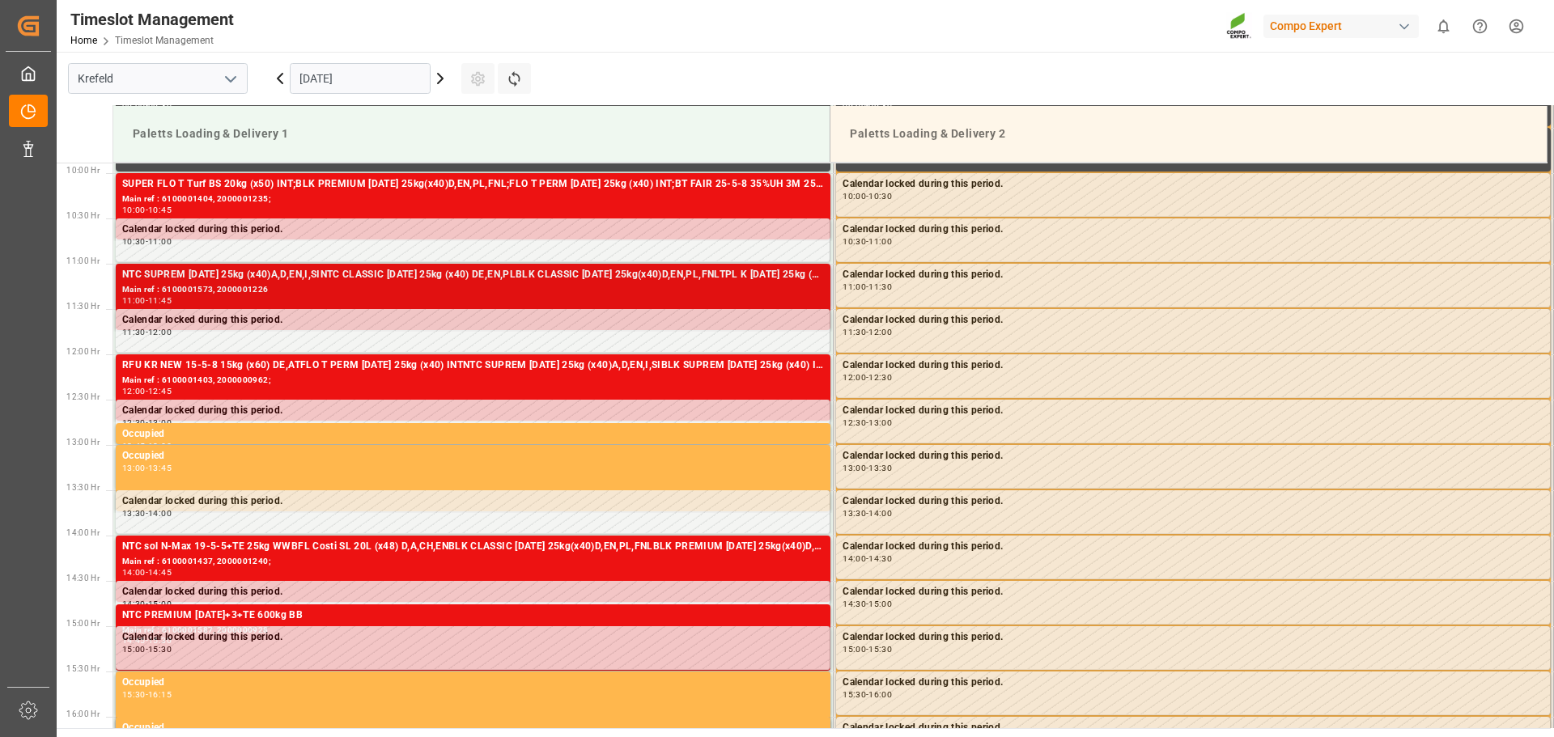
scroll to position [815, 0]
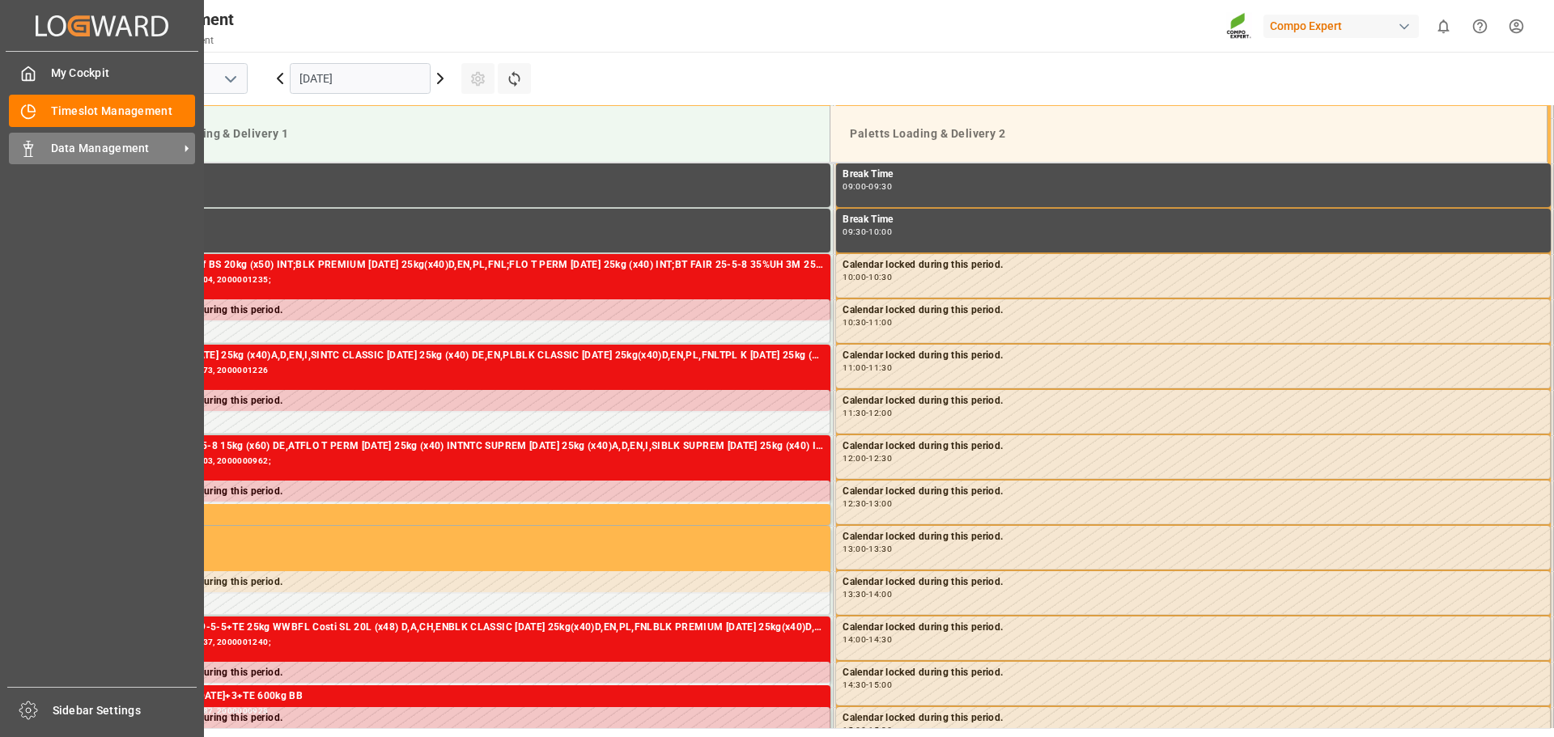
click at [35, 148] on icon at bounding box center [28, 149] width 16 height 16
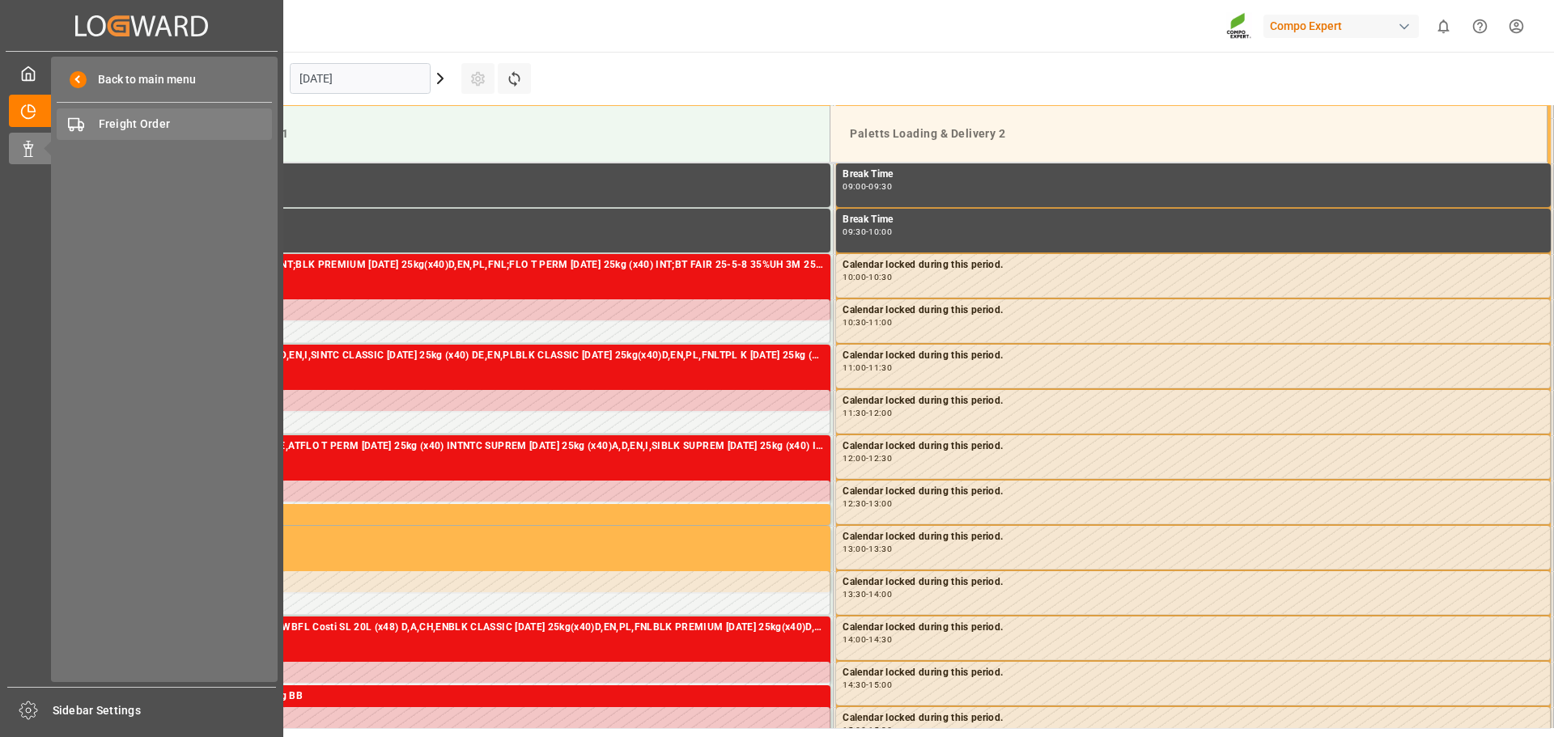
click at [121, 125] on span "Freight Order" at bounding box center [186, 124] width 174 height 17
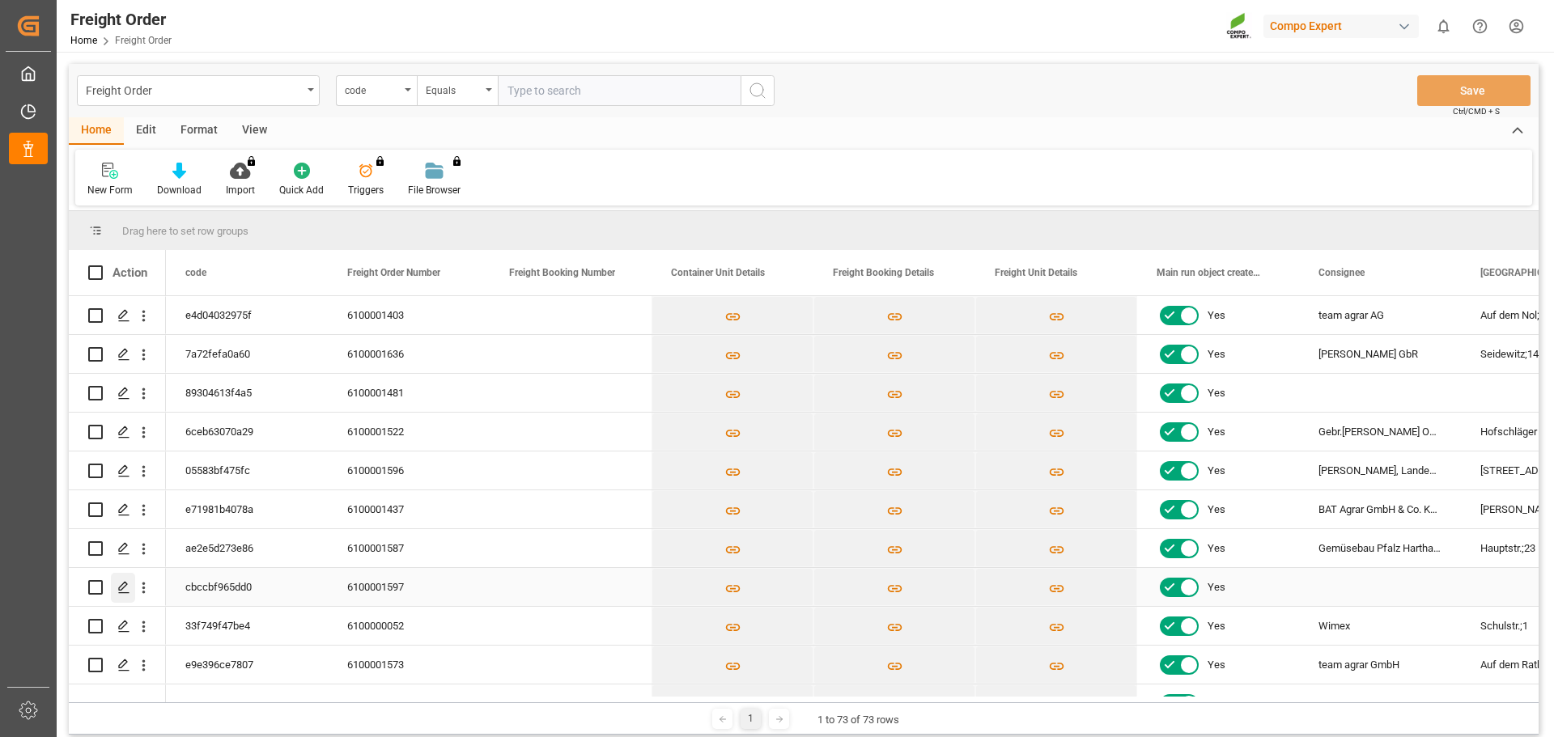
click at [123, 593] on line "Press SPACE to select this row." at bounding box center [124, 593] width 10 height 0
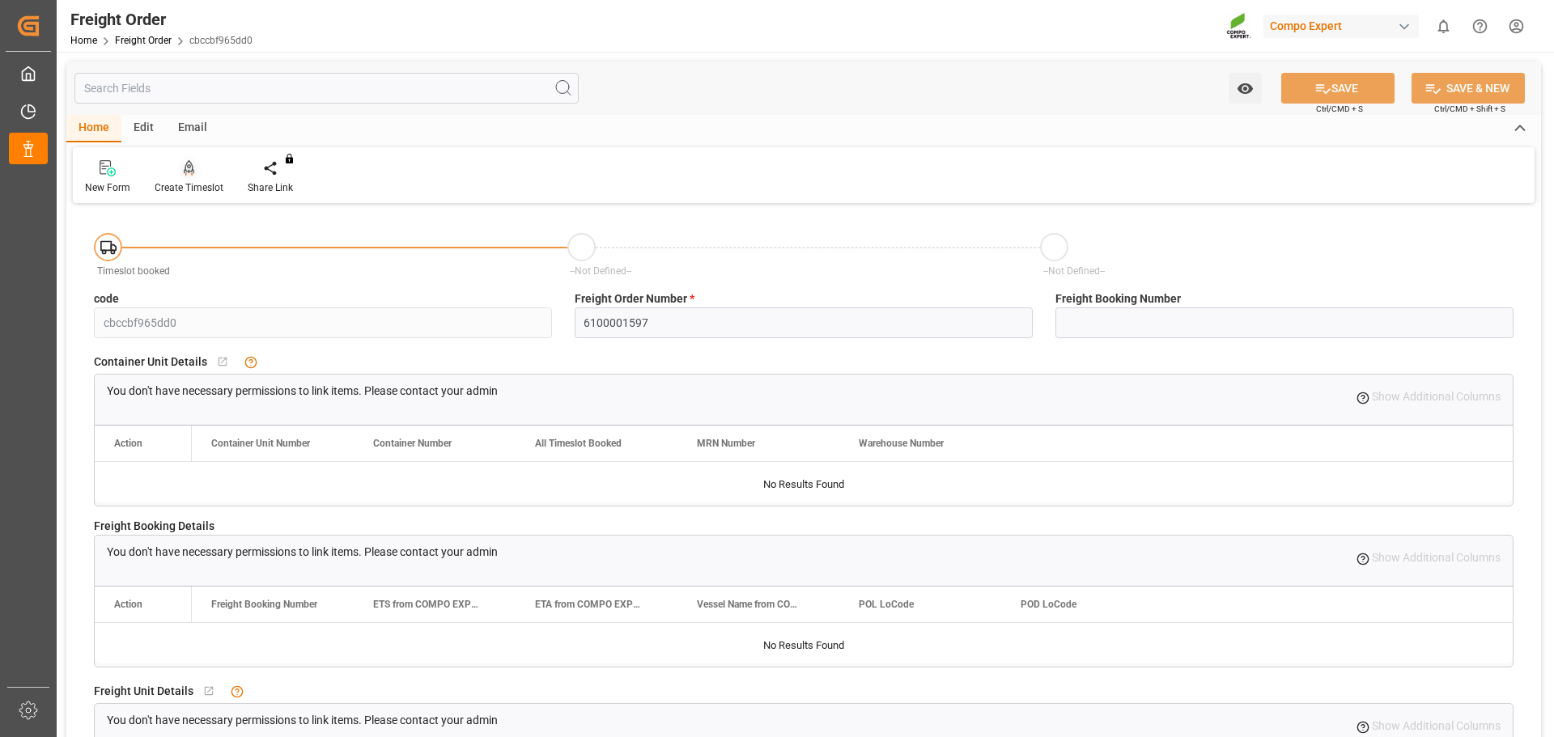
click at [192, 184] on div "Create Timeslot" at bounding box center [189, 188] width 69 height 15
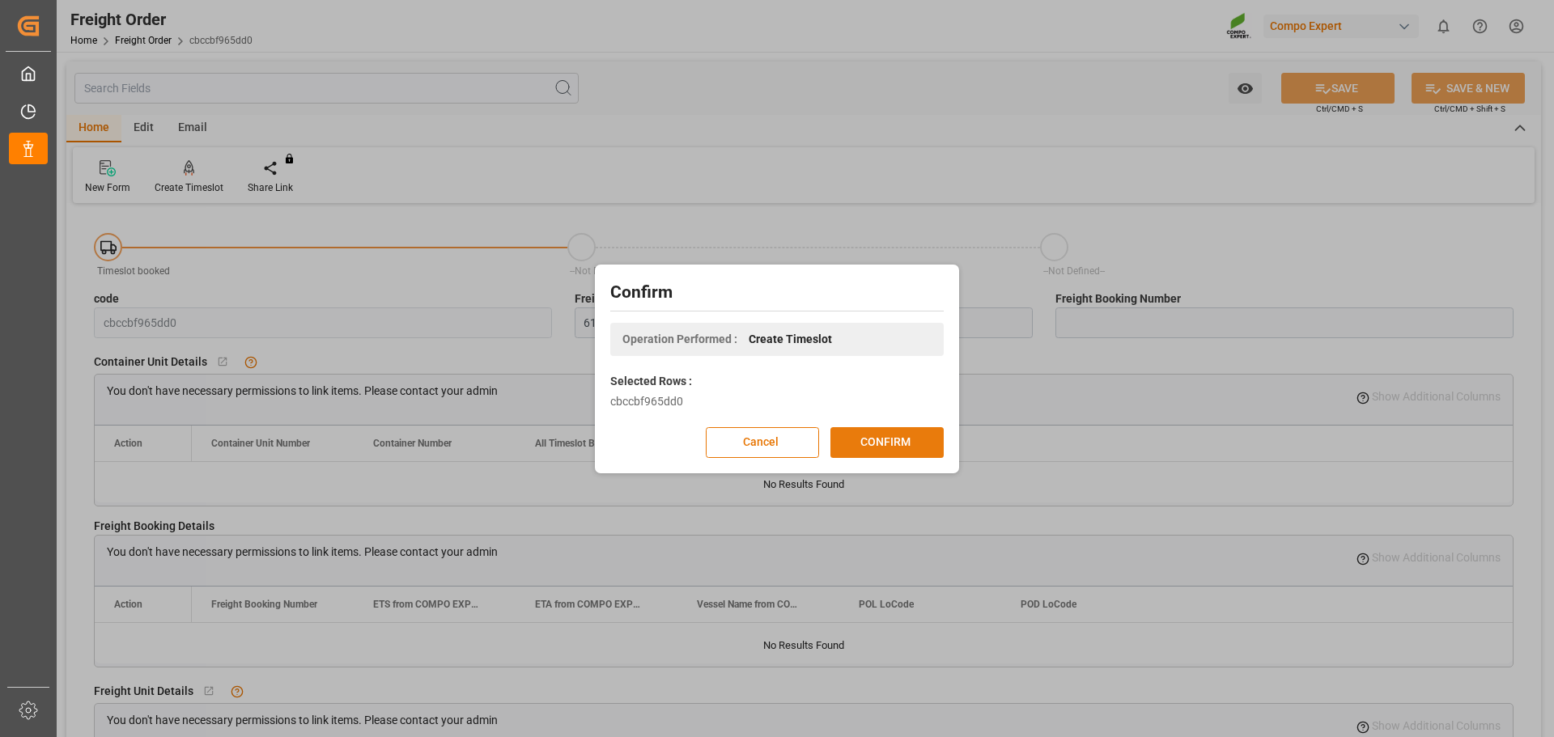
click at [891, 444] on button "CONFIRM" at bounding box center [887, 442] width 113 height 31
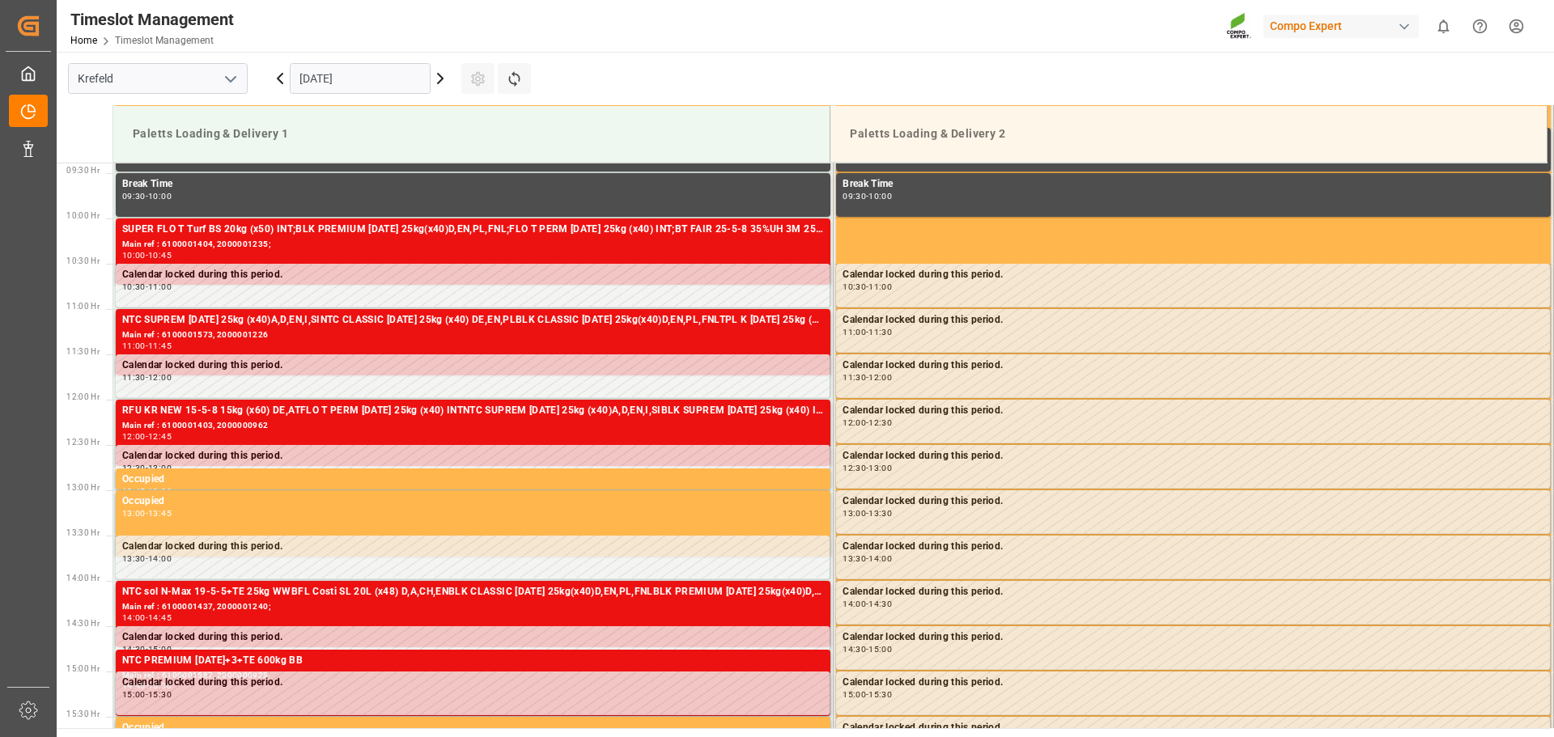
scroll to position [896, 0]
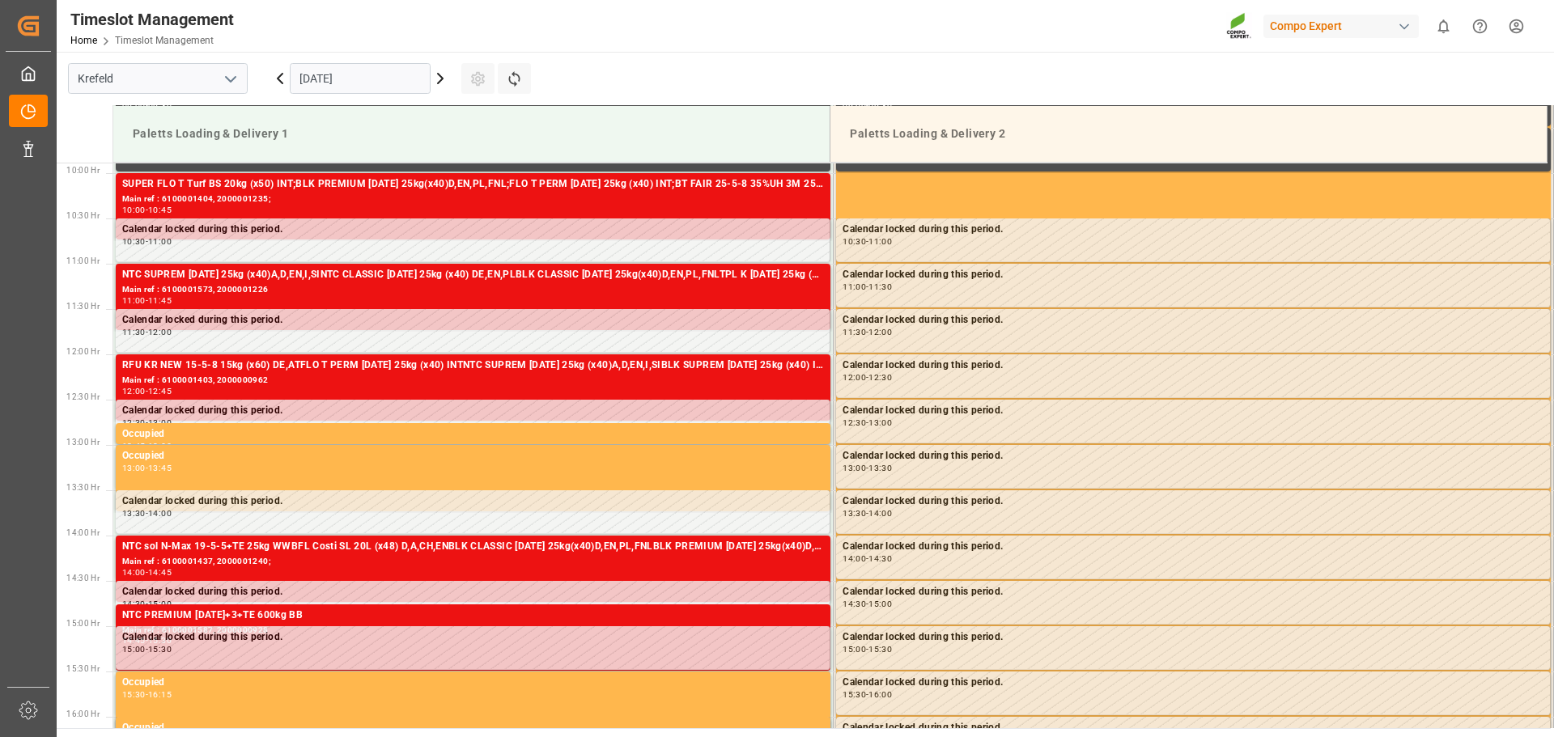
click at [440, 83] on icon at bounding box center [440, 79] width 5 height 10
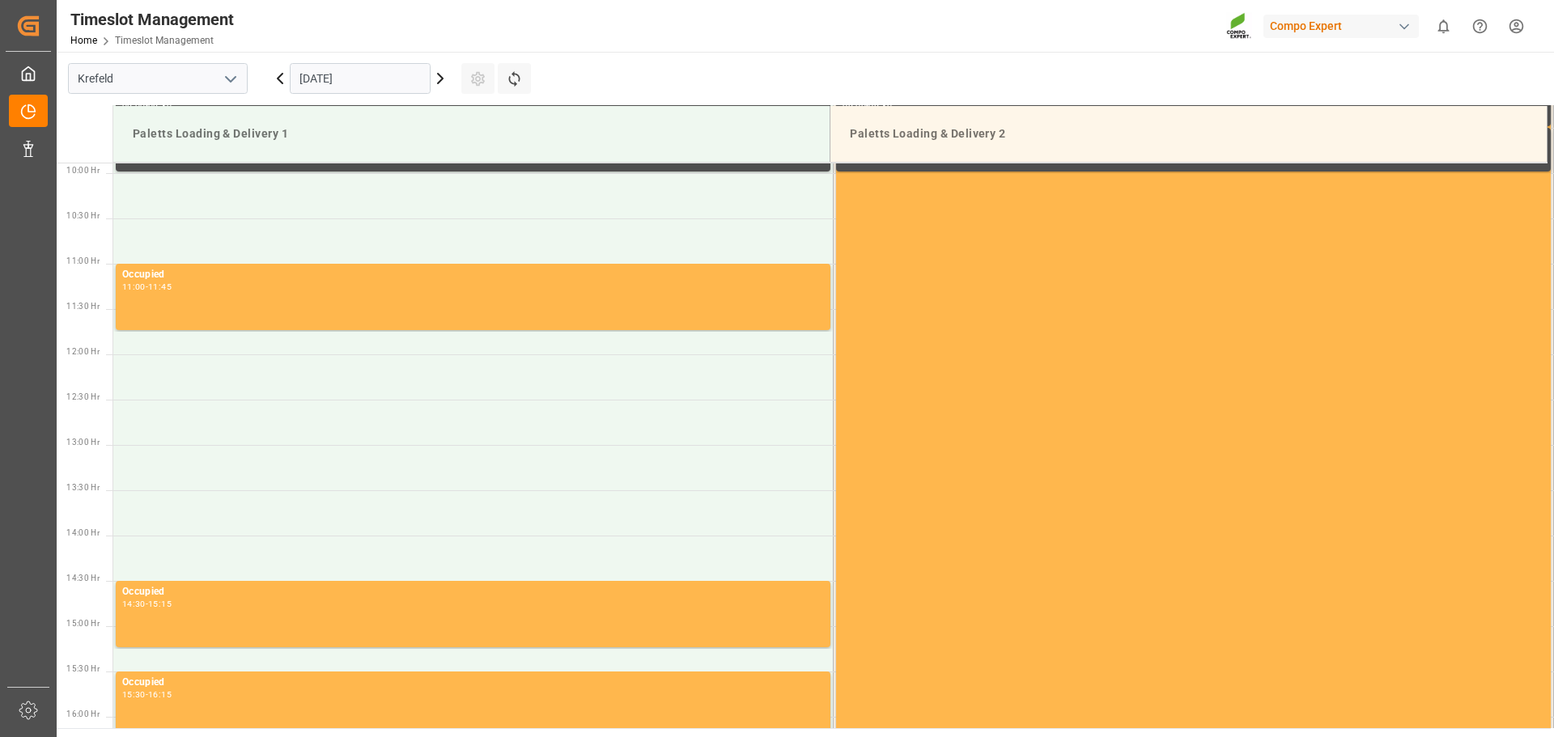
click at [440, 83] on icon at bounding box center [440, 79] width 5 height 10
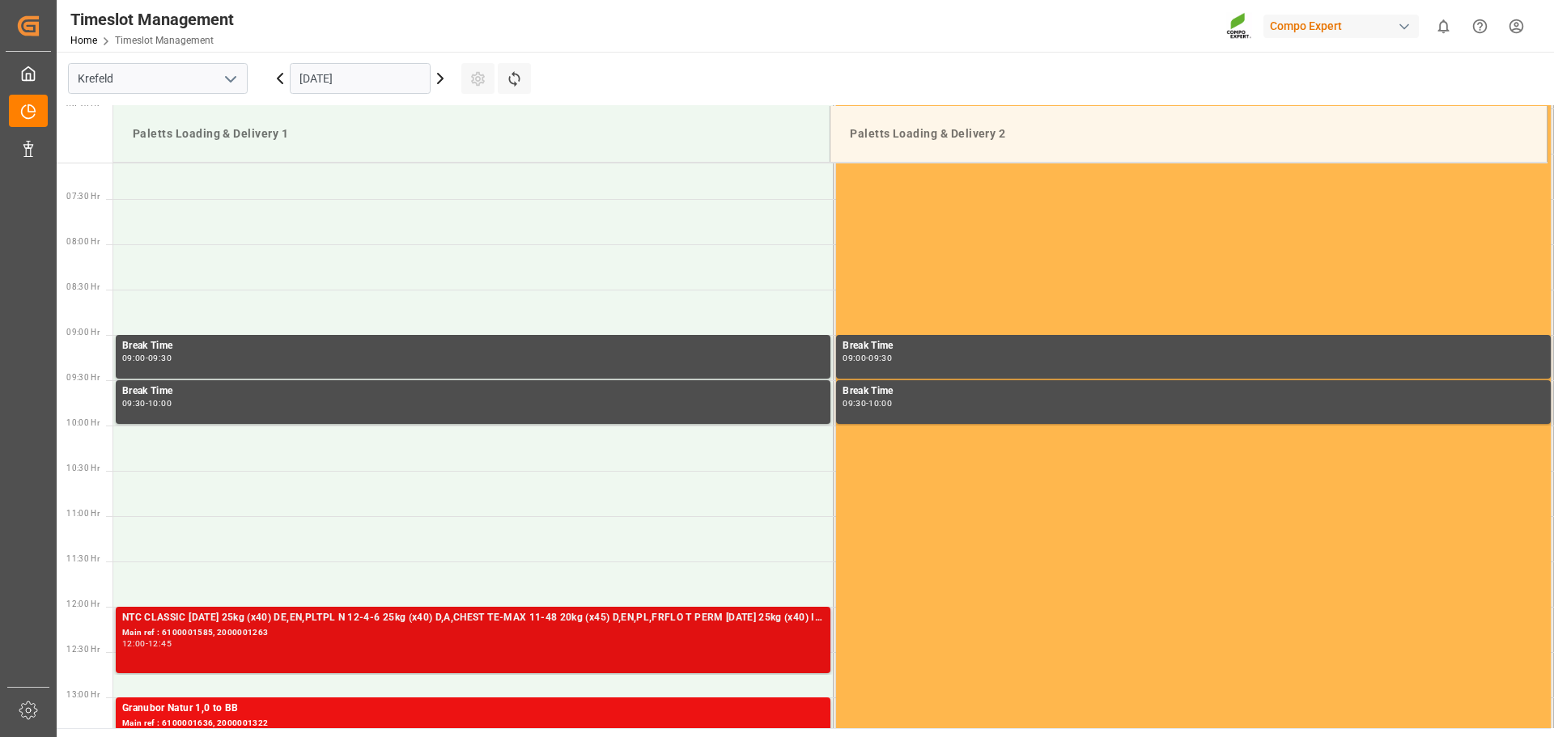
scroll to position [572, 0]
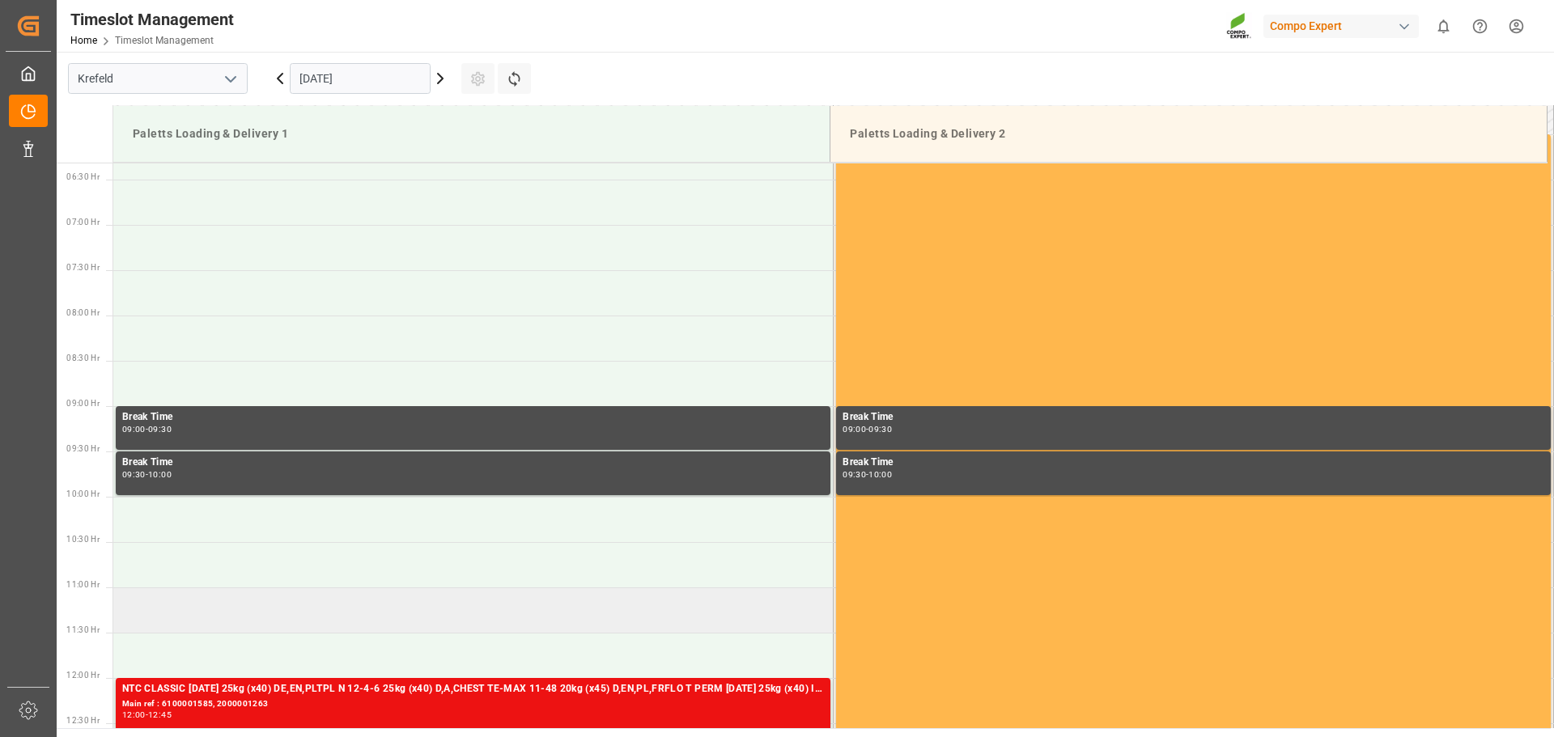
click at [287, 607] on td at bounding box center [473, 610] width 720 height 45
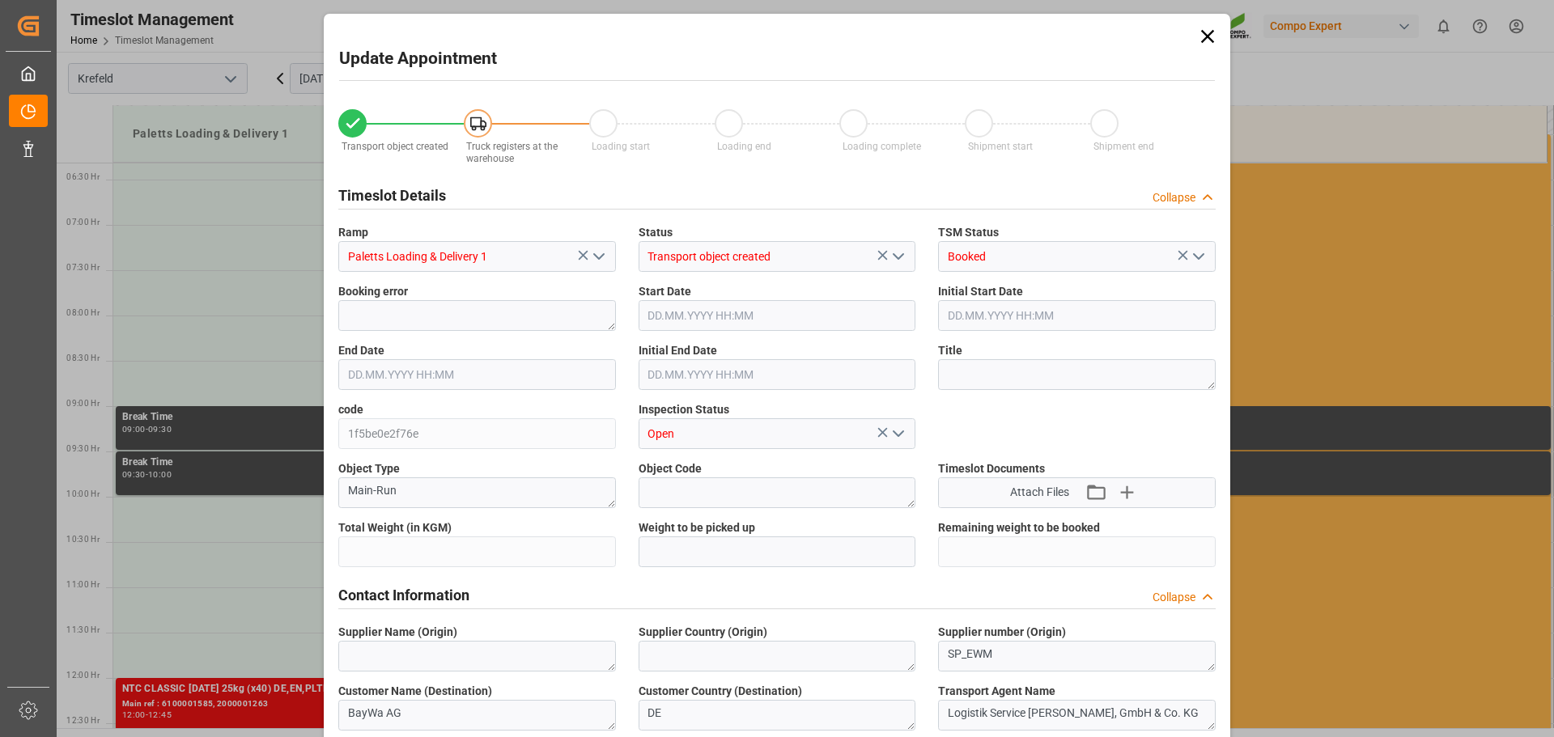
type input "17198"
type input "0"
type input "05.09.2025 11:00"
type input "05.09.2025 11:30"
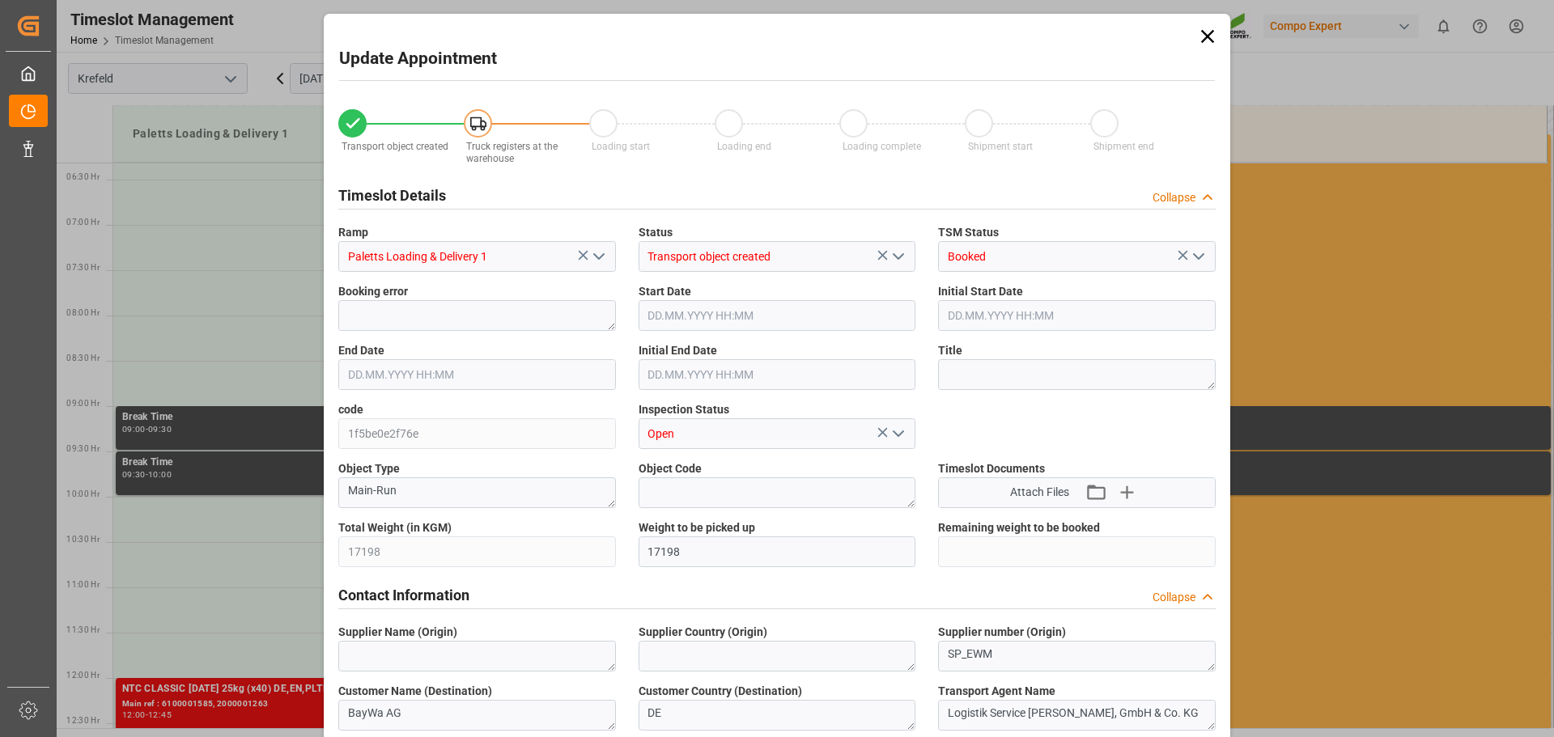
type input "02.09.2025 09:48"
type input "03.09.2025 09:04"
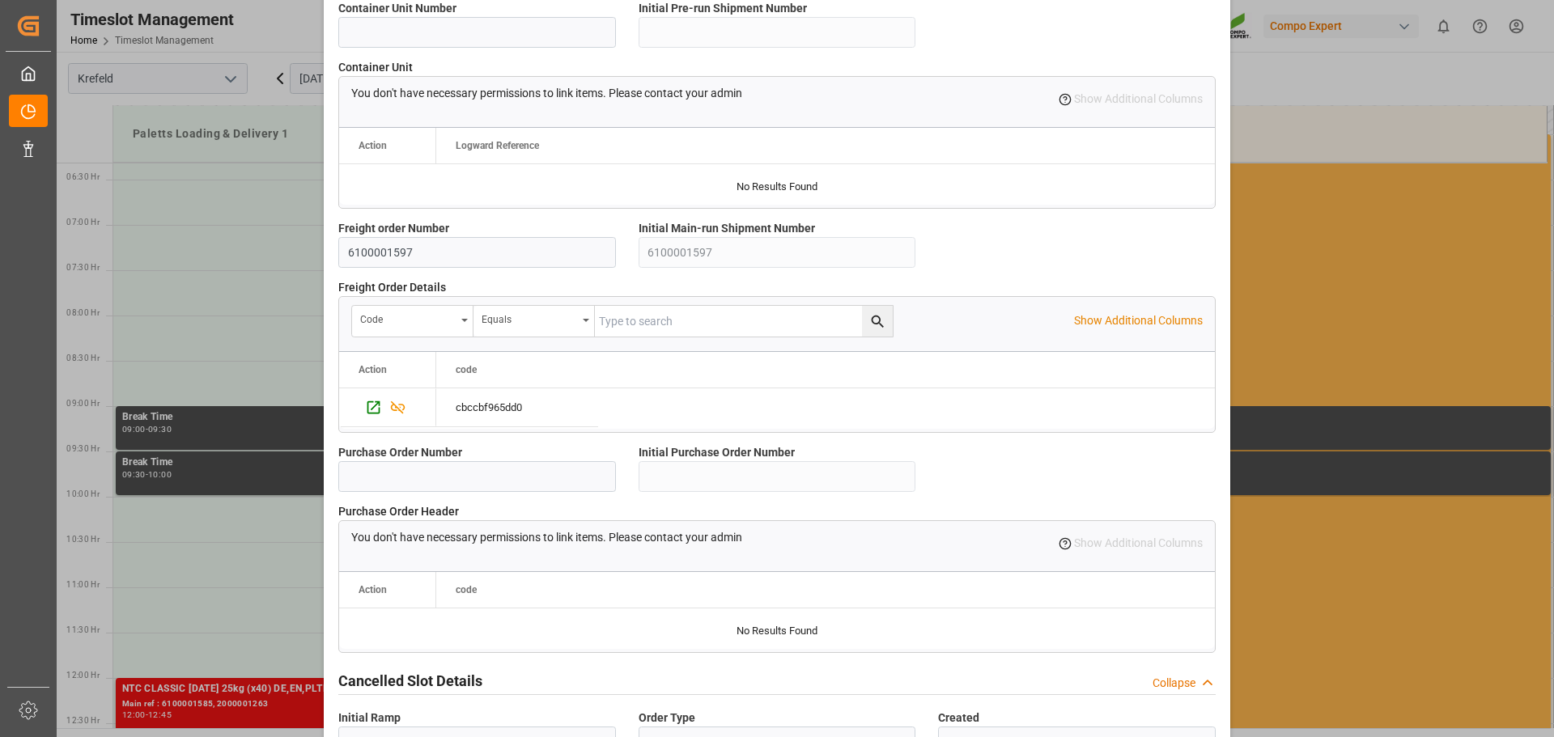
scroll to position [1393, 0]
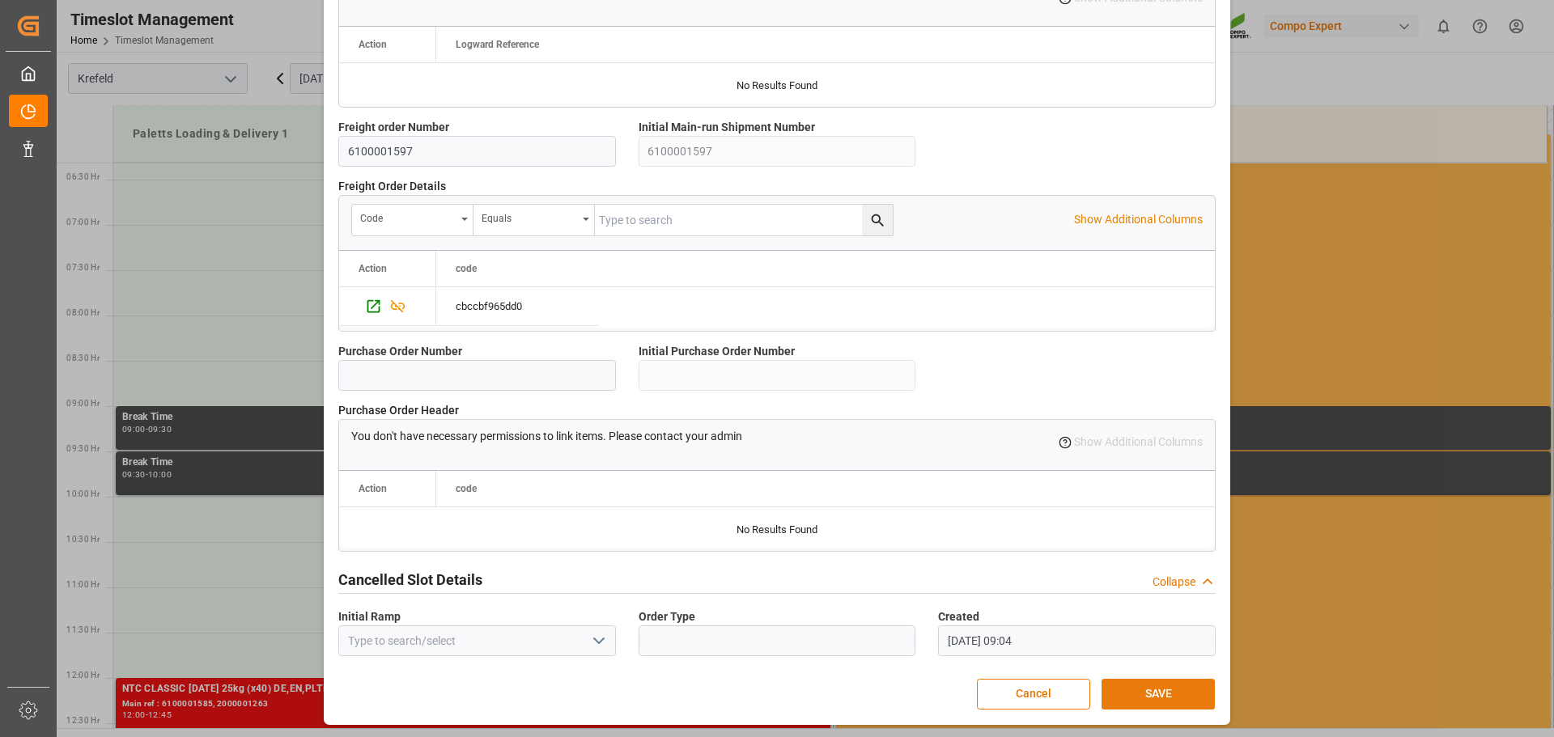
click at [1151, 686] on button "SAVE" at bounding box center [1158, 694] width 113 height 31
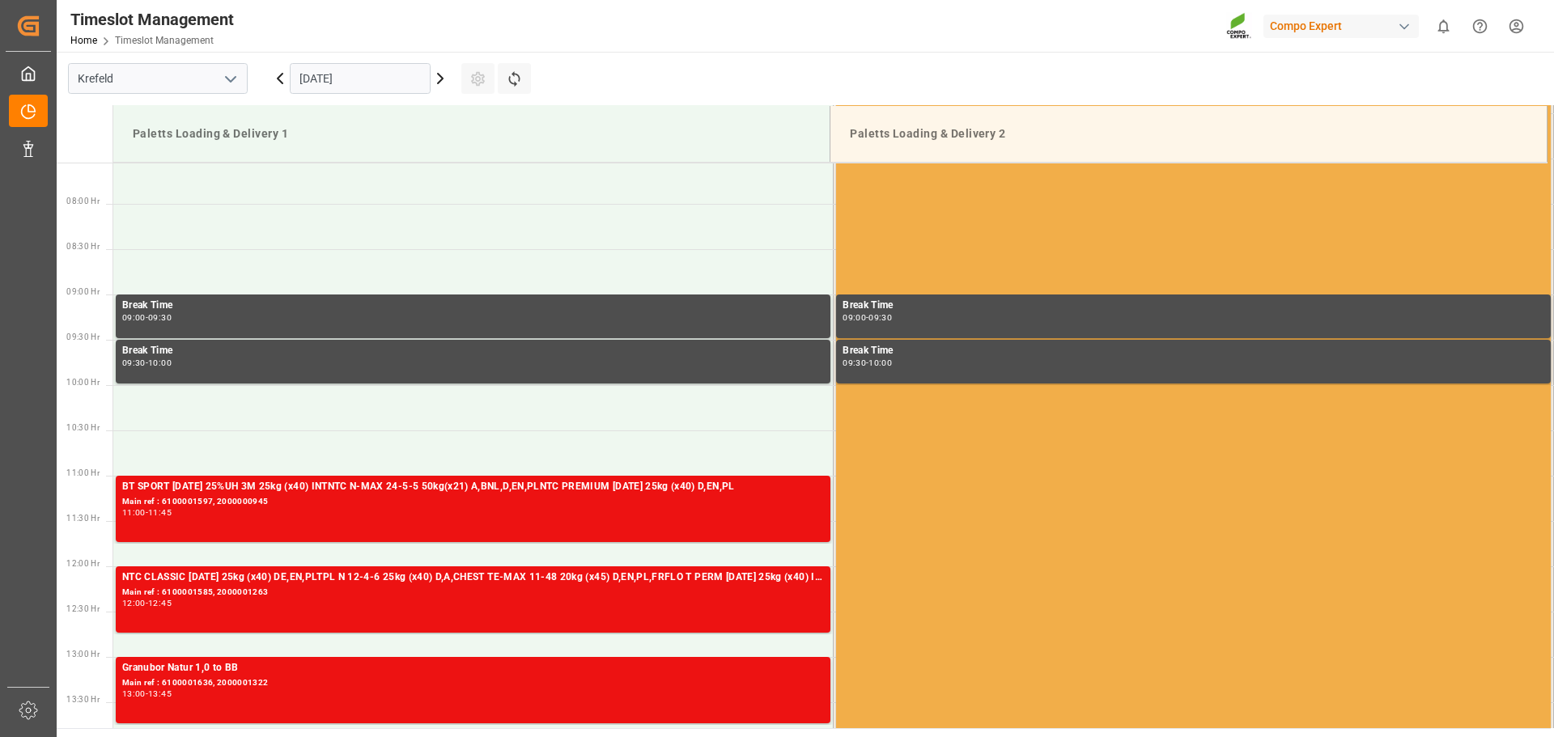
scroll to position [734, 0]
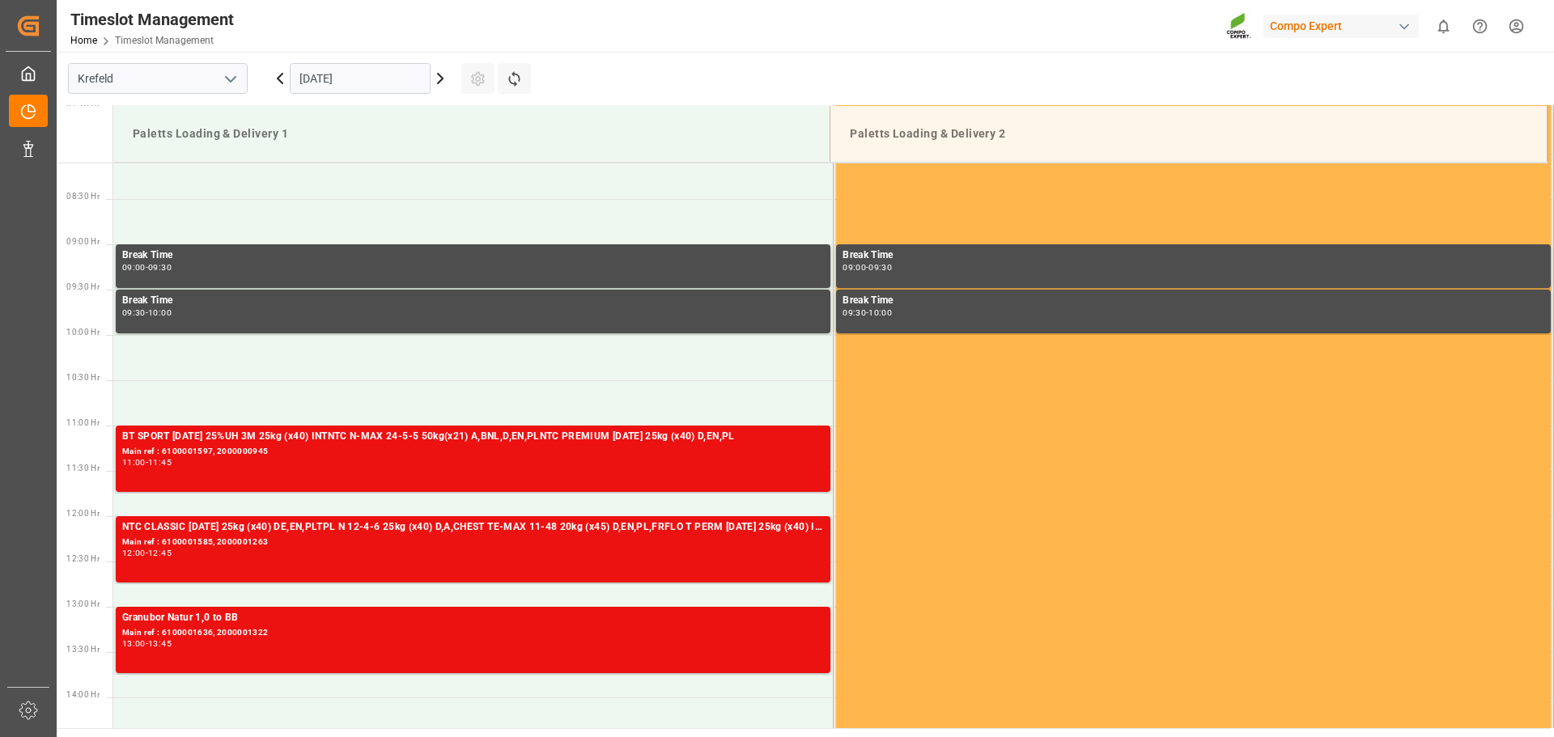
click at [283, 77] on icon at bounding box center [279, 78] width 19 height 19
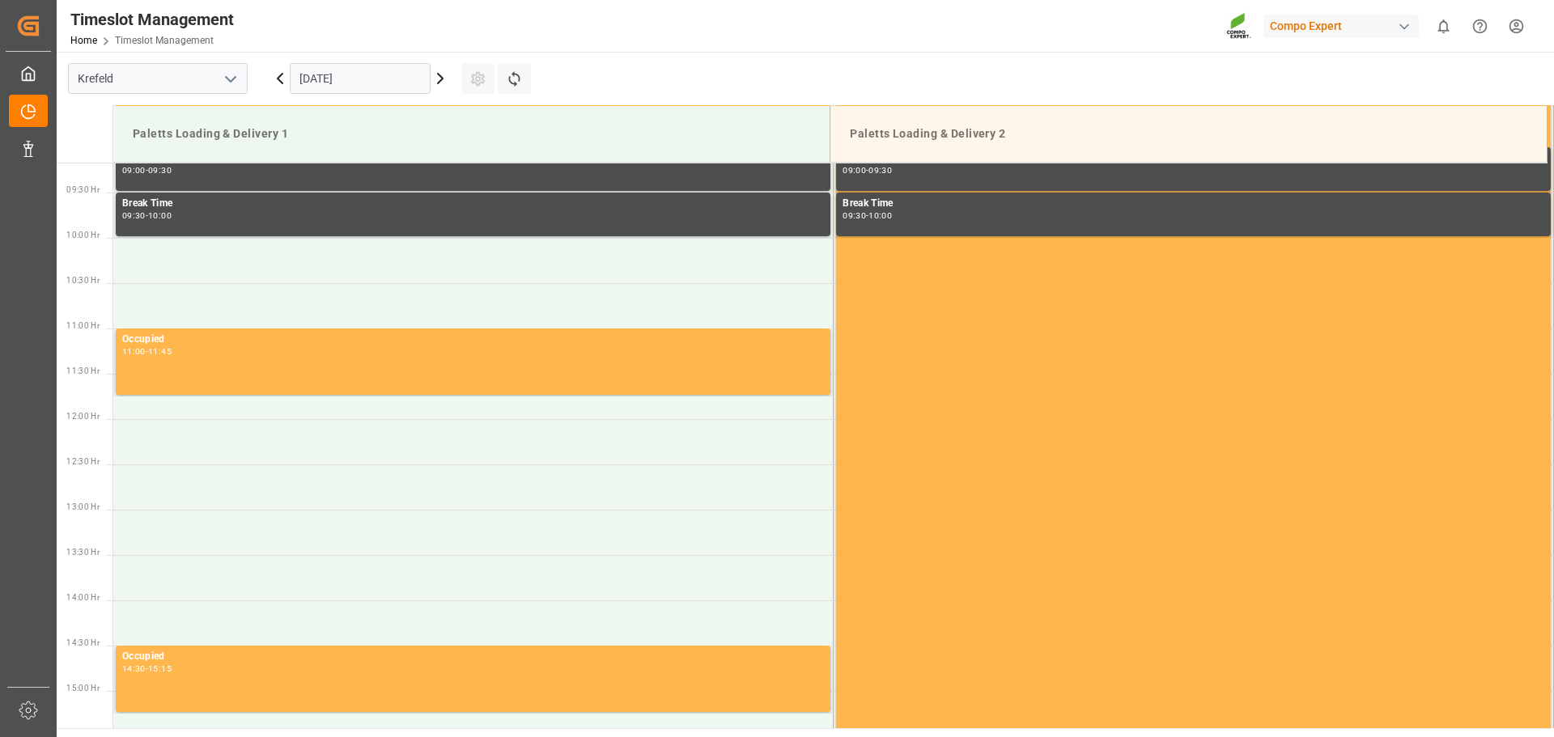
scroll to position [896, 0]
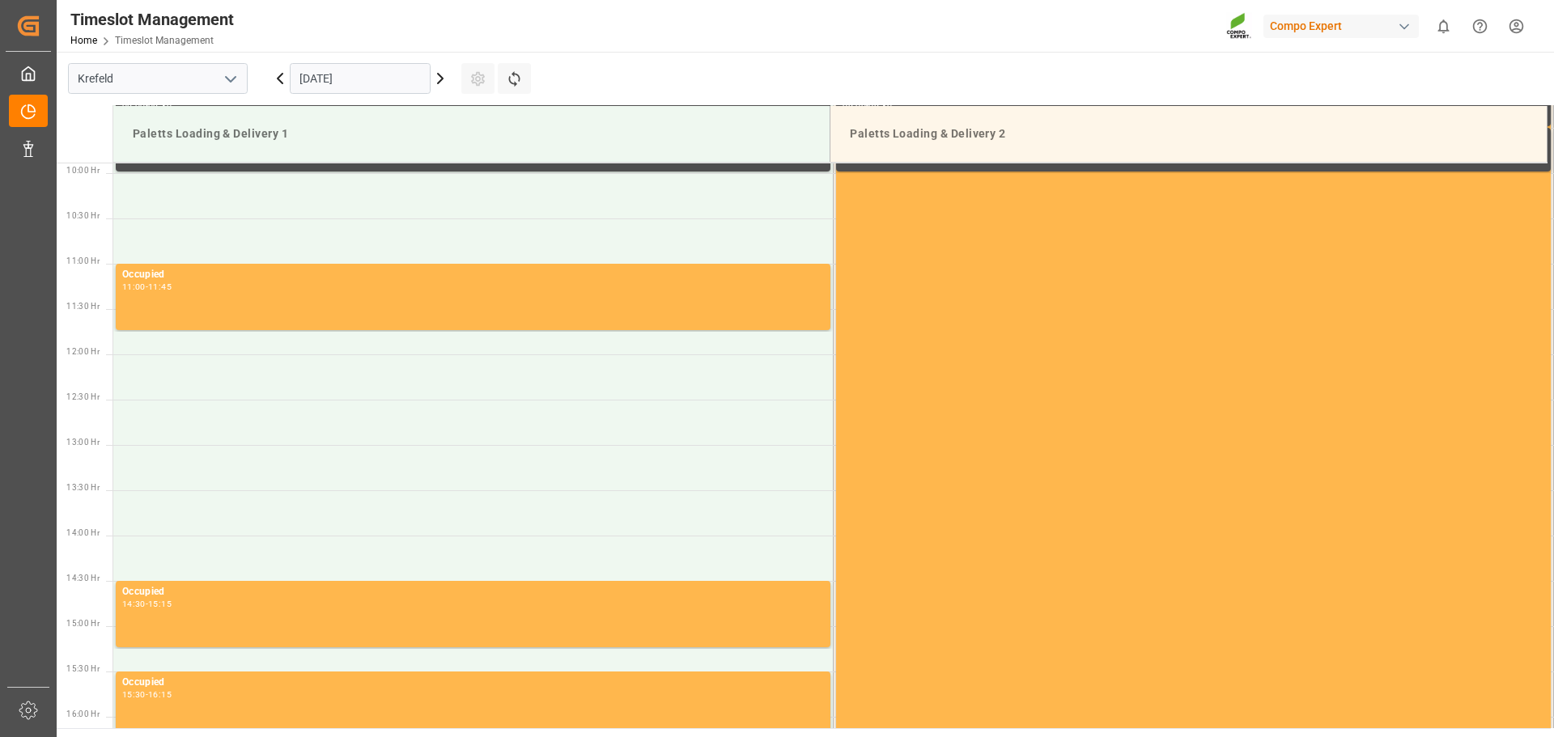
click at [278, 79] on icon at bounding box center [280, 79] width 5 height 10
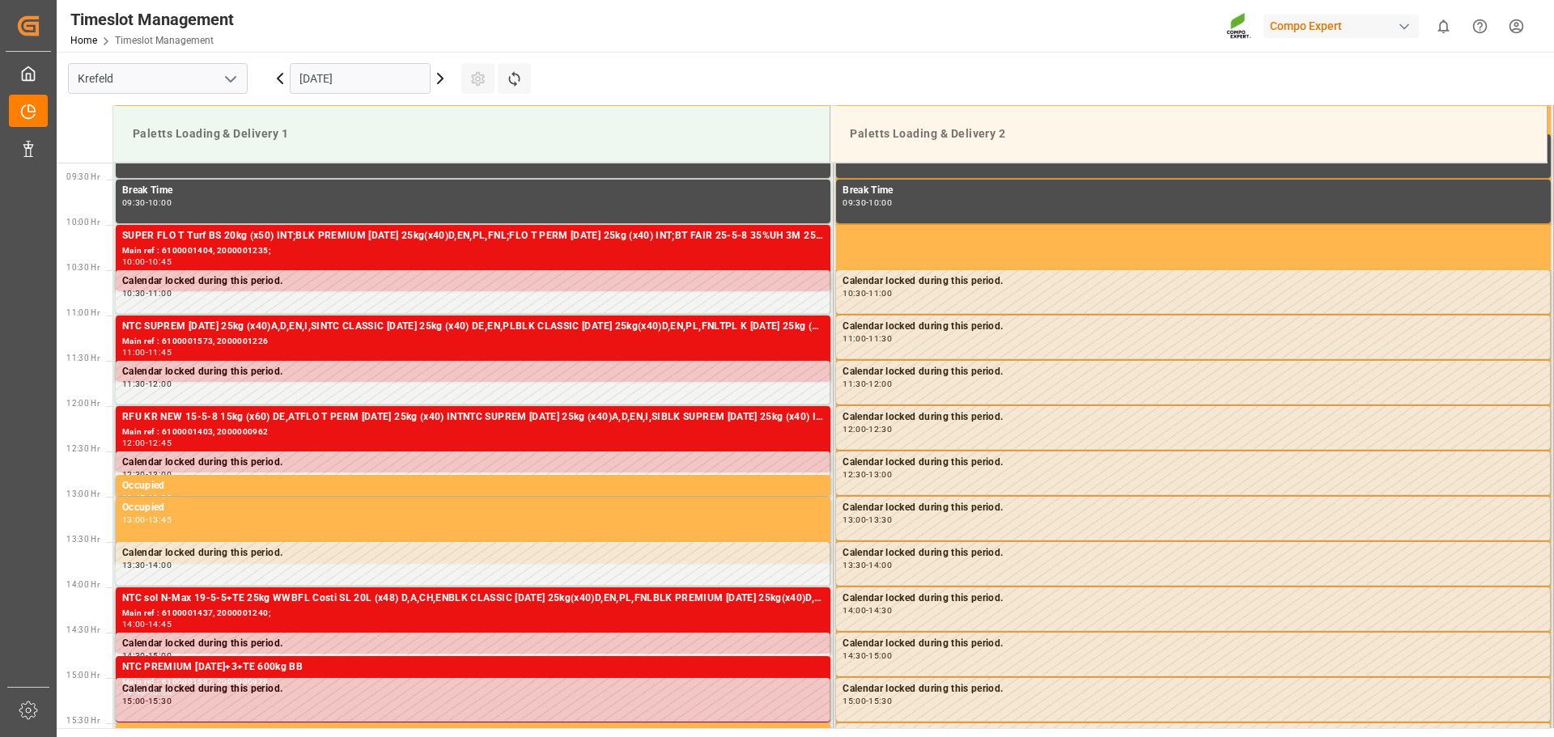
scroll to position [815, 0]
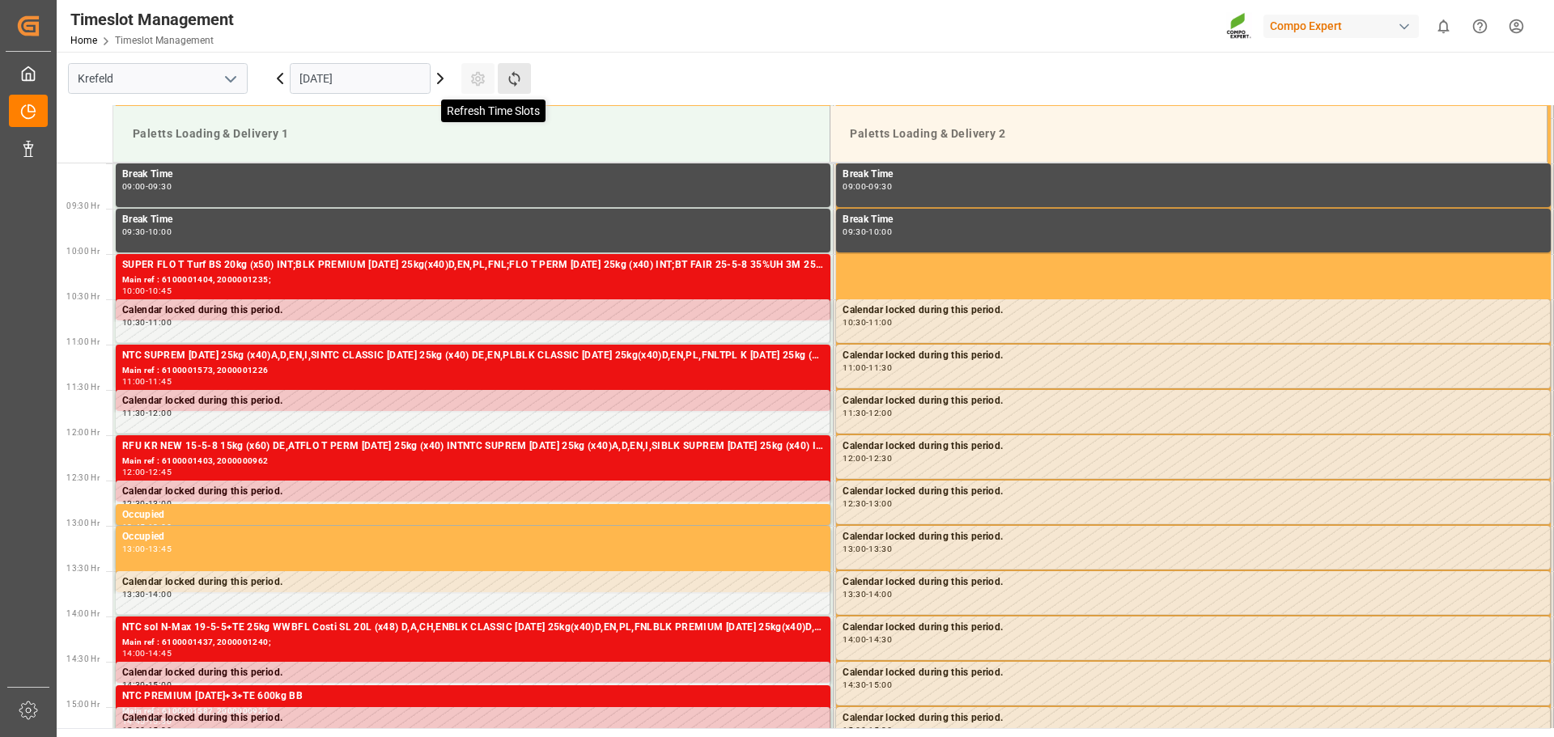
click at [514, 77] on icon at bounding box center [514, 78] width 17 height 17
